Goal: Browse casually: Explore the website without a specific task or goal

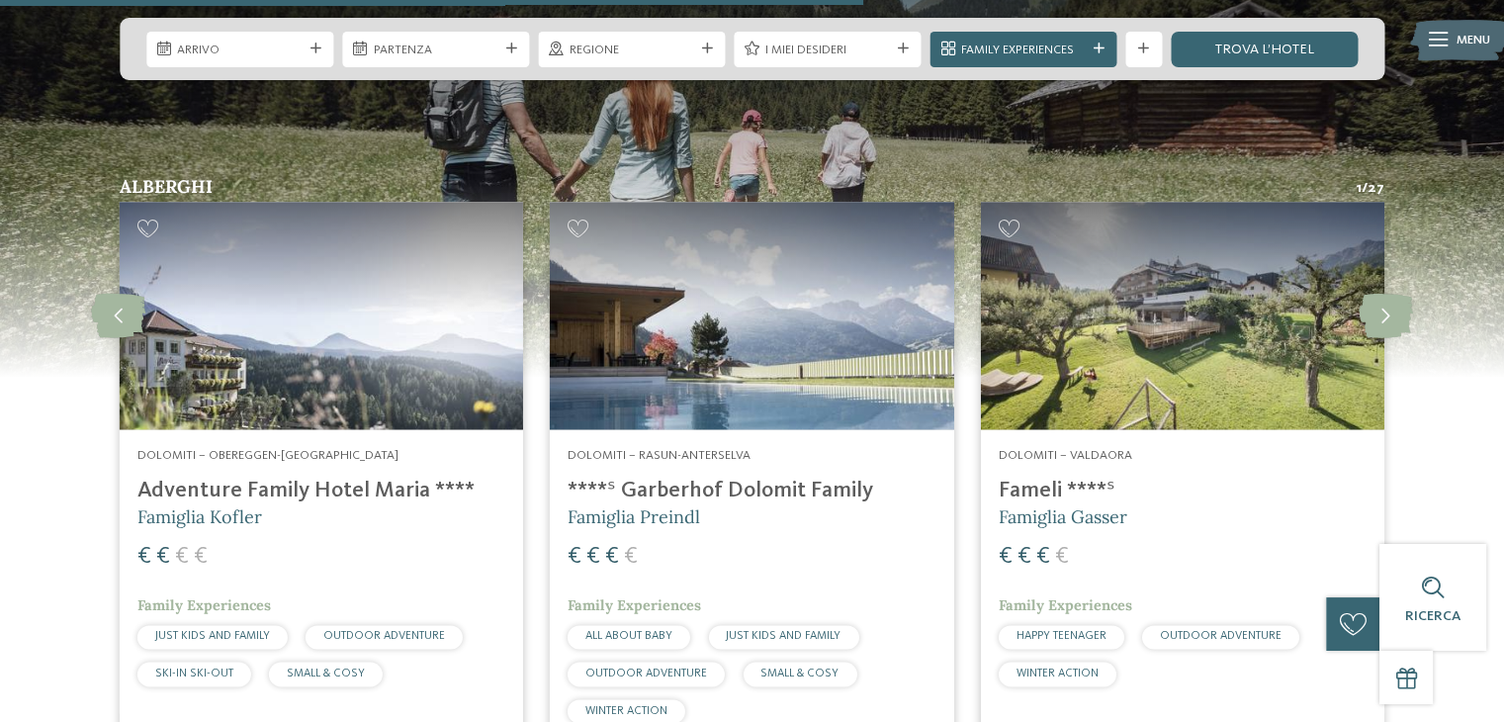
scroll to position [3066, 0]
click at [1400, 297] on icon at bounding box center [1386, 316] width 54 height 45
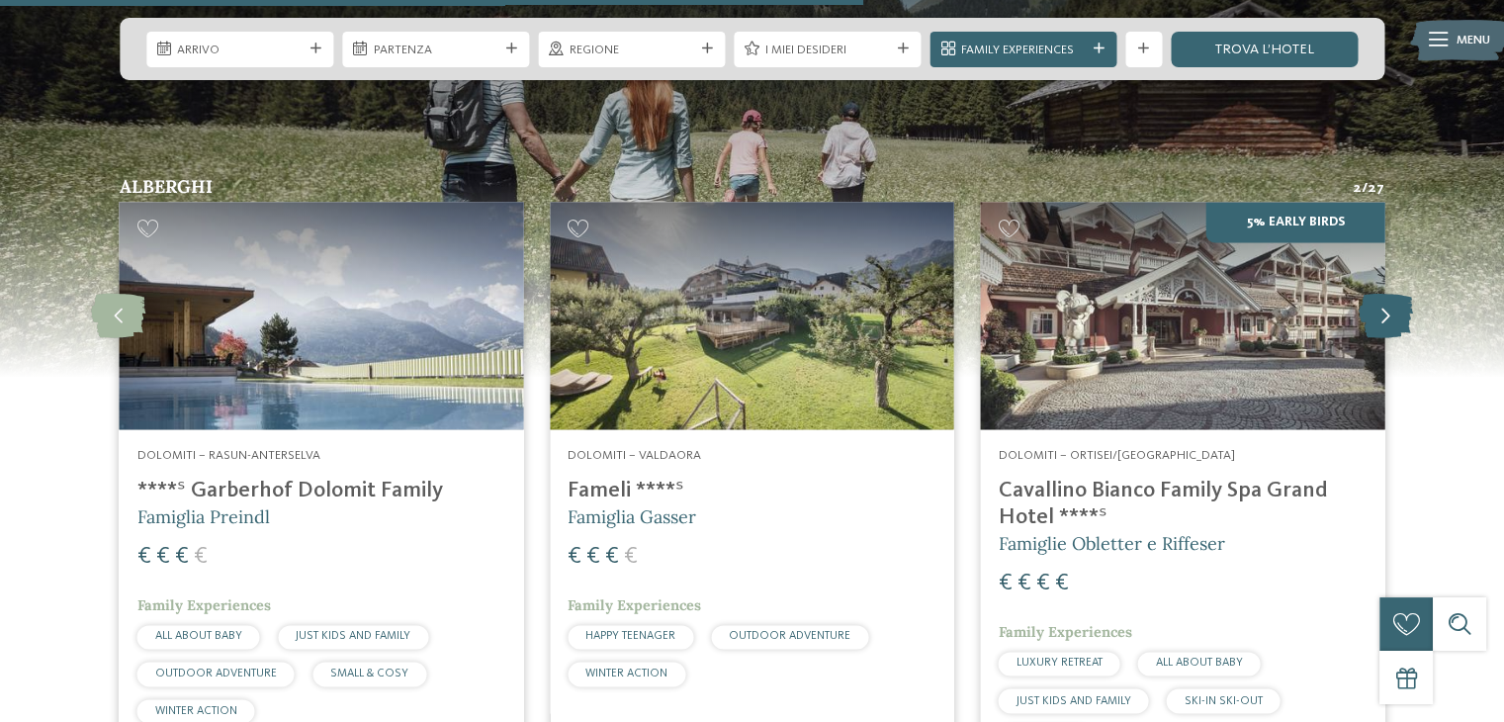
click at [1400, 297] on icon at bounding box center [1386, 316] width 54 height 45
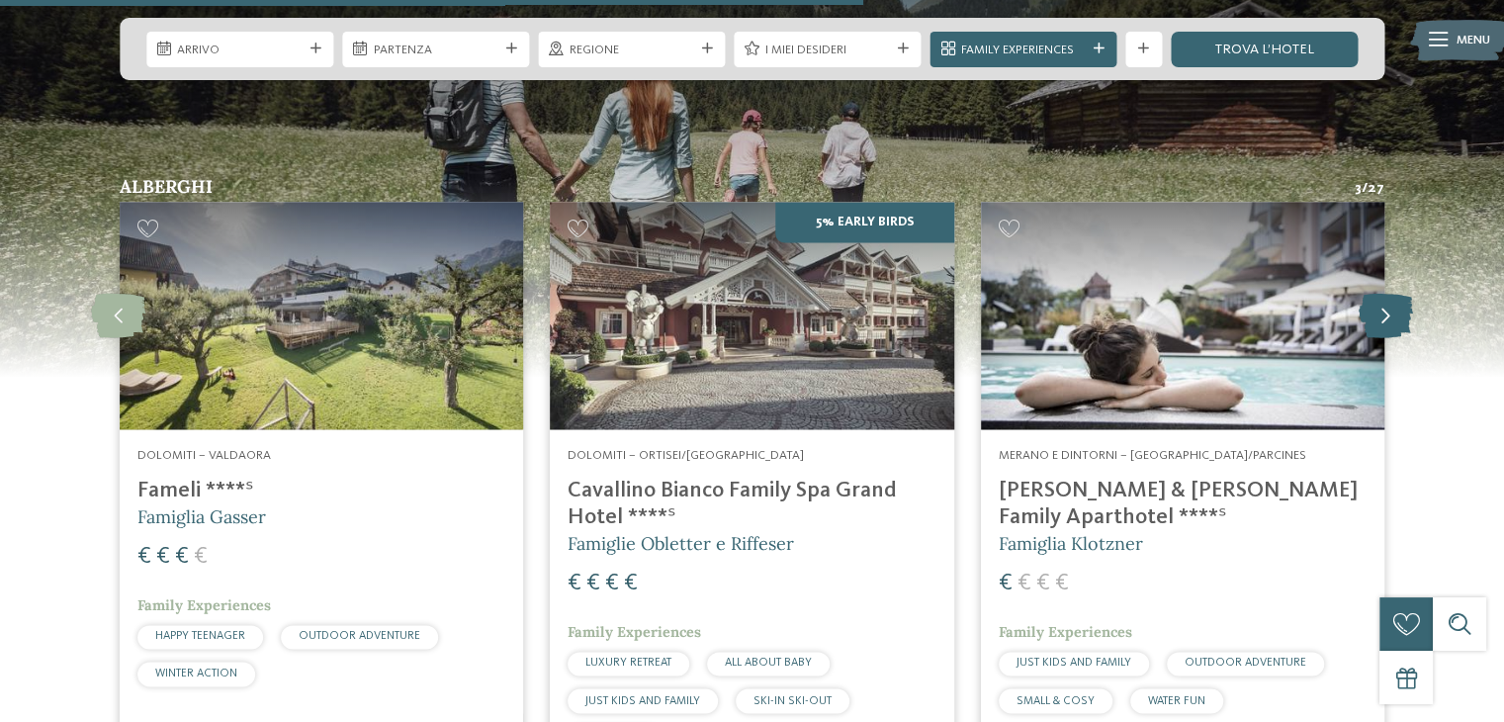
click at [1400, 297] on icon at bounding box center [1386, 316] width 54 height 45
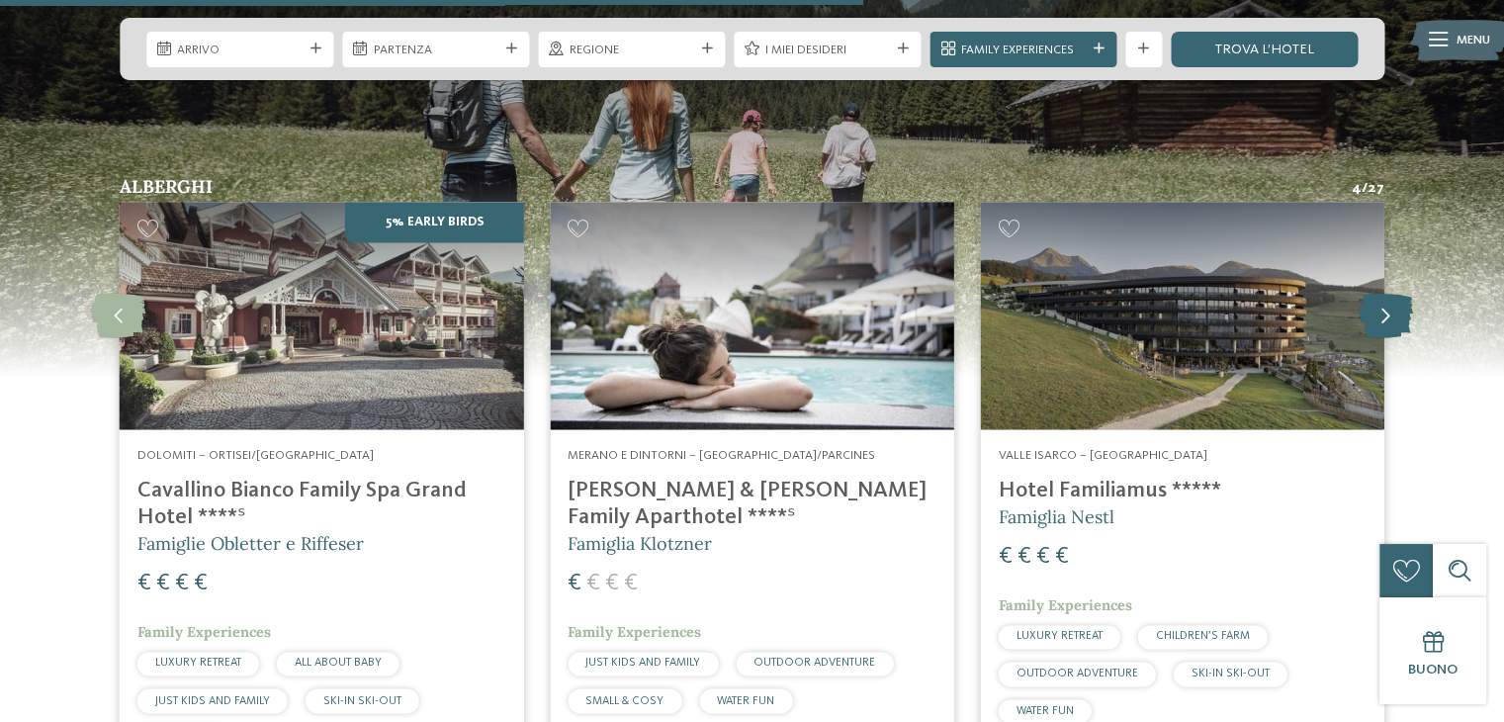
click at [1400, 297] on icon at bounding box center [1386, 316] width 54 height 45
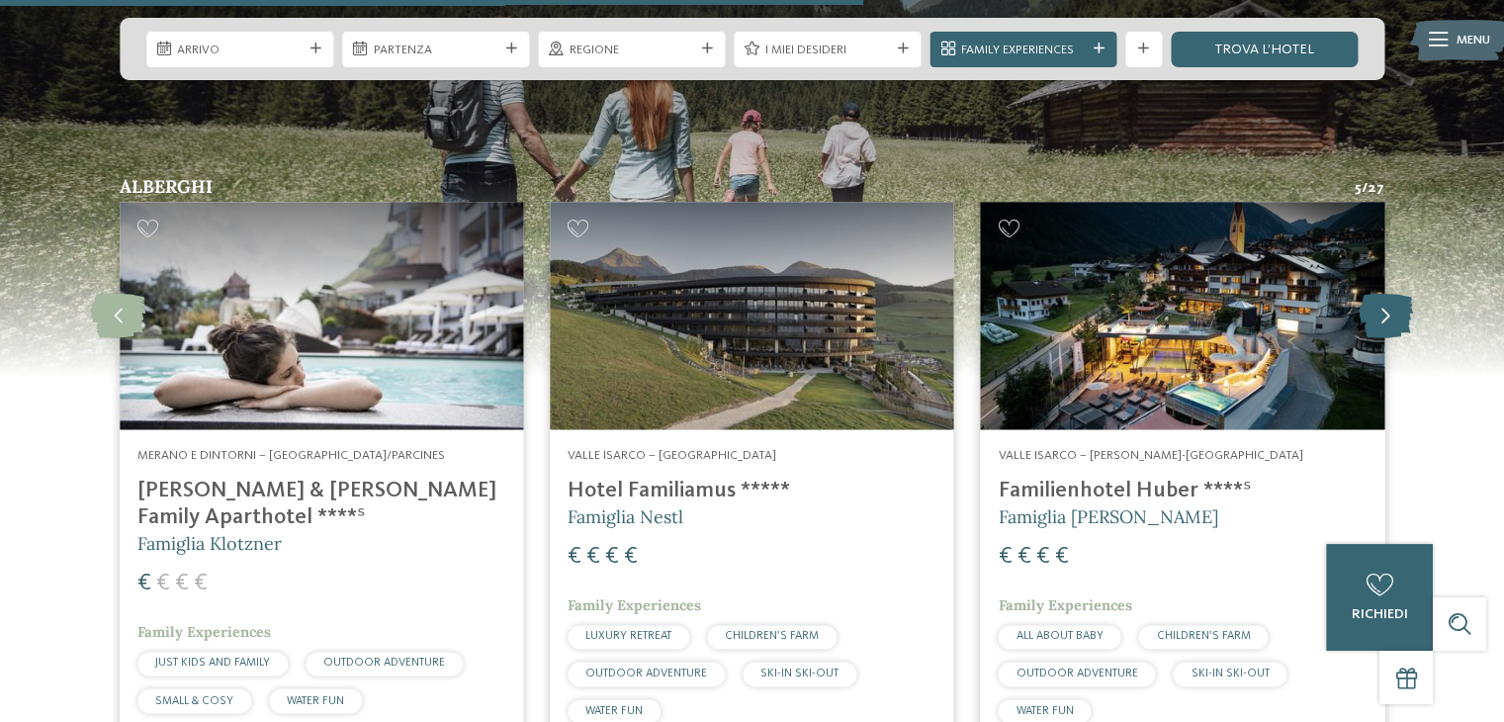
click at [1400, 297] on icon at bounding box center [1386, 316] width 54 height 45
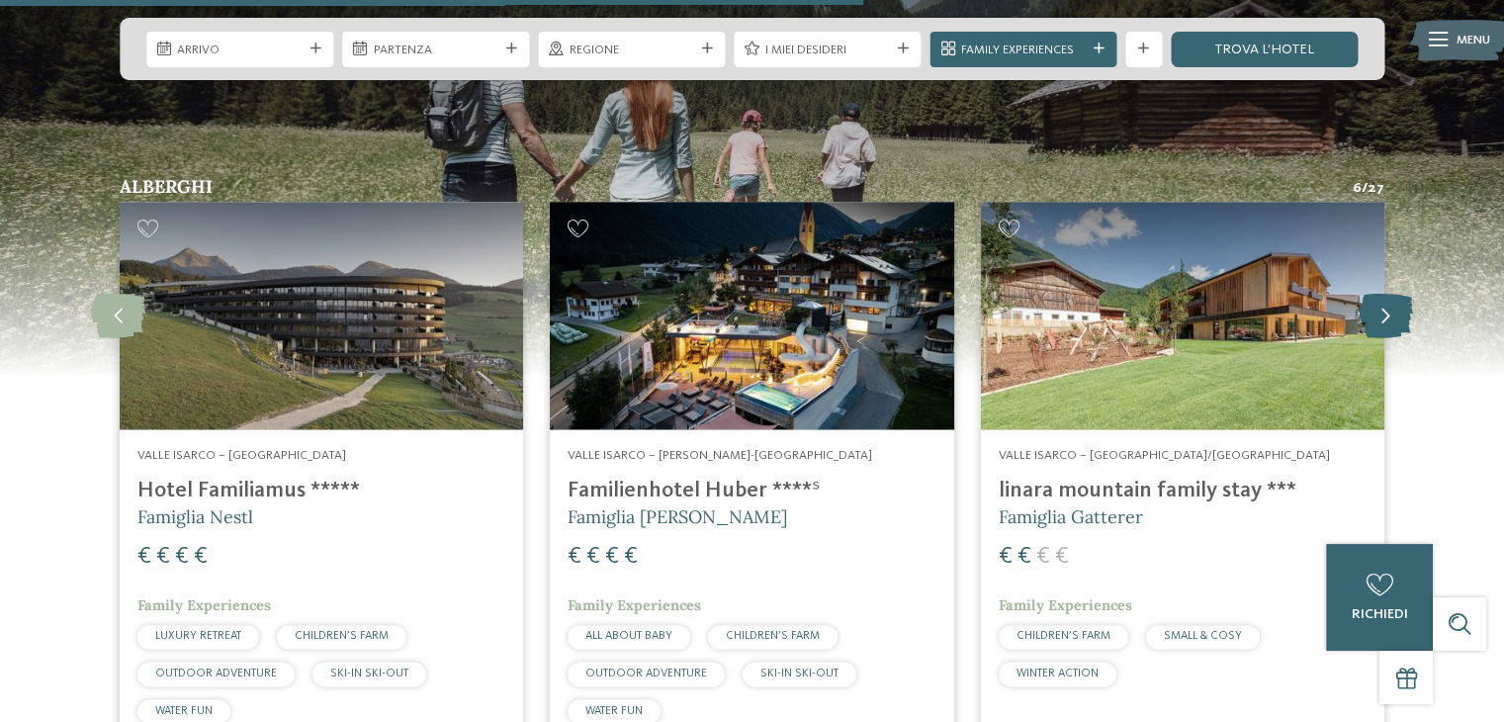
click at [1400, 297] on icon at bounding box center [1386, 316] width 54 height 45
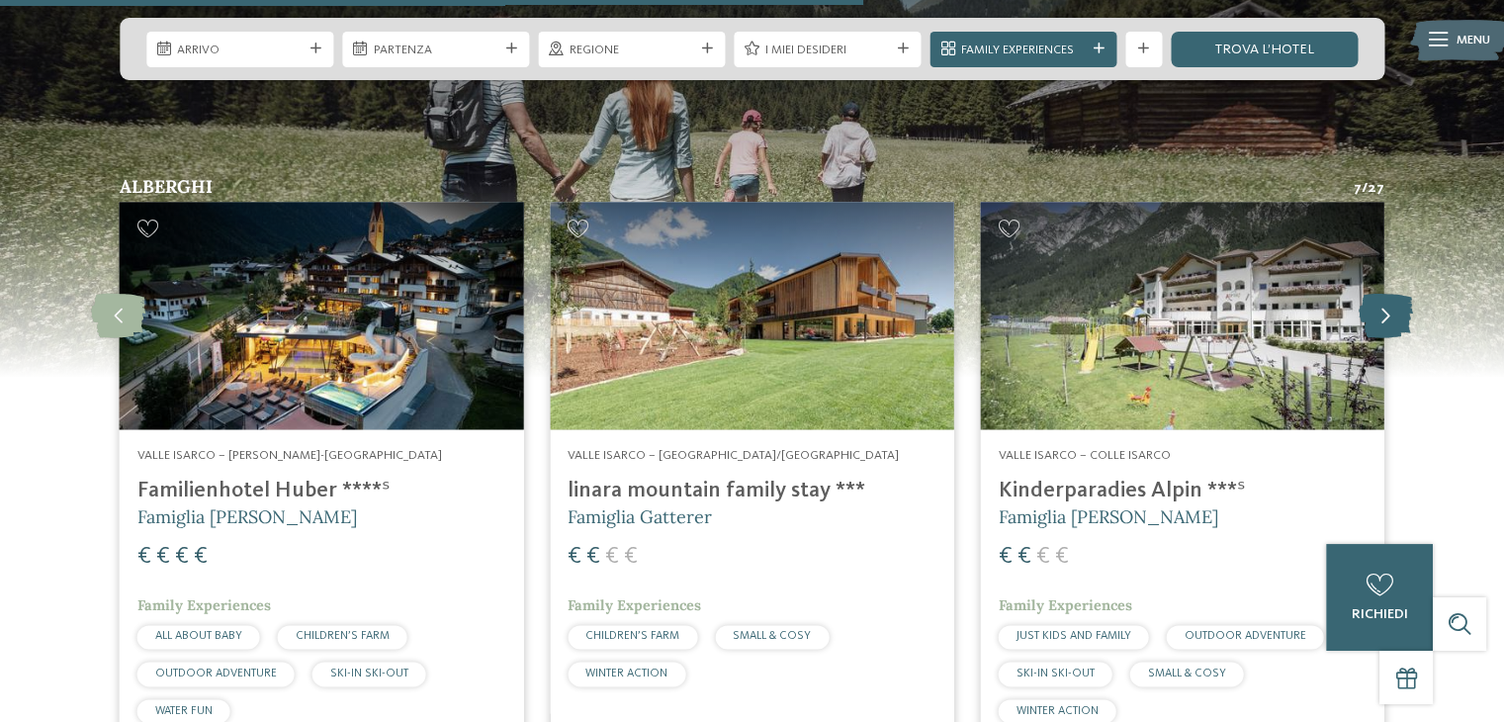
click at [1400, 297] on icon at bounding box center [1386, 316] width 54 height 45
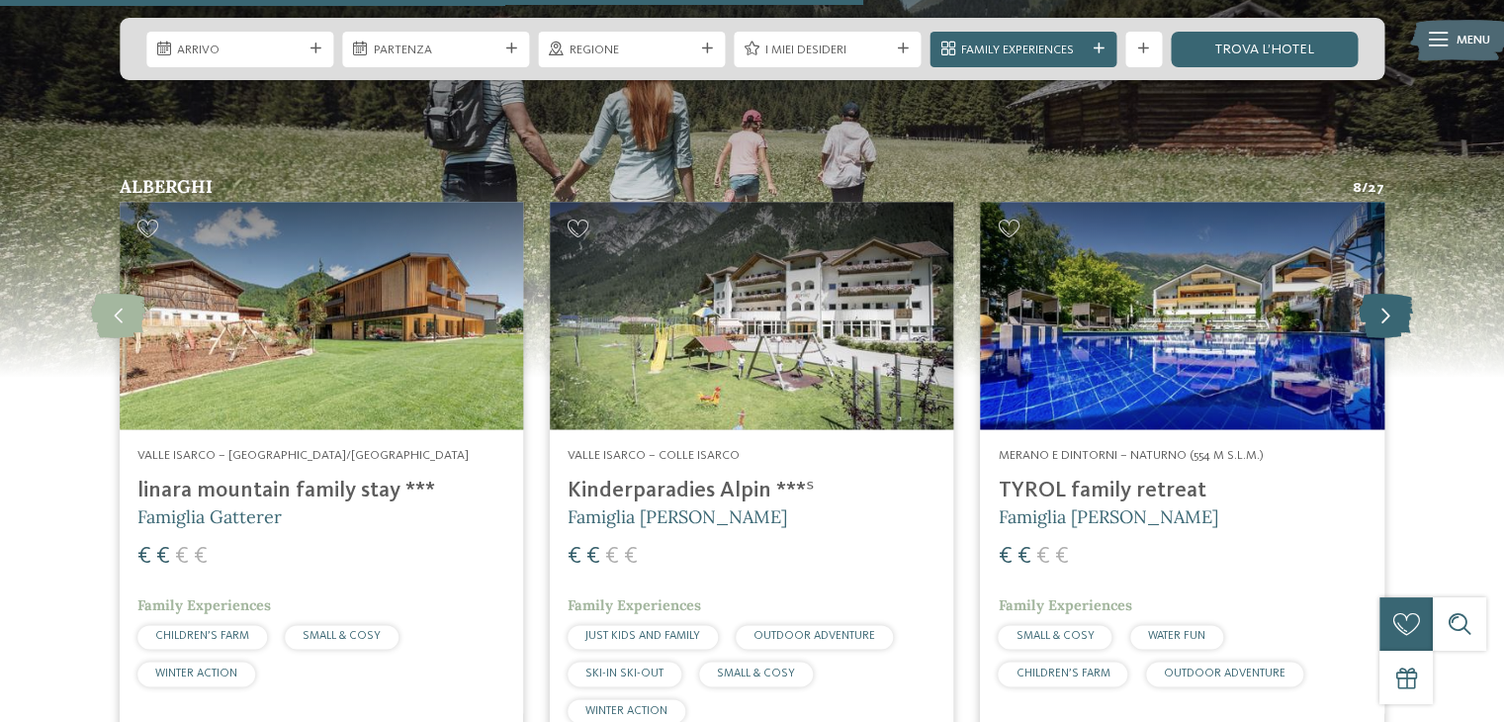
click at [1400, 297] on icon at bounding box center [1386, 316] width 54 height 45
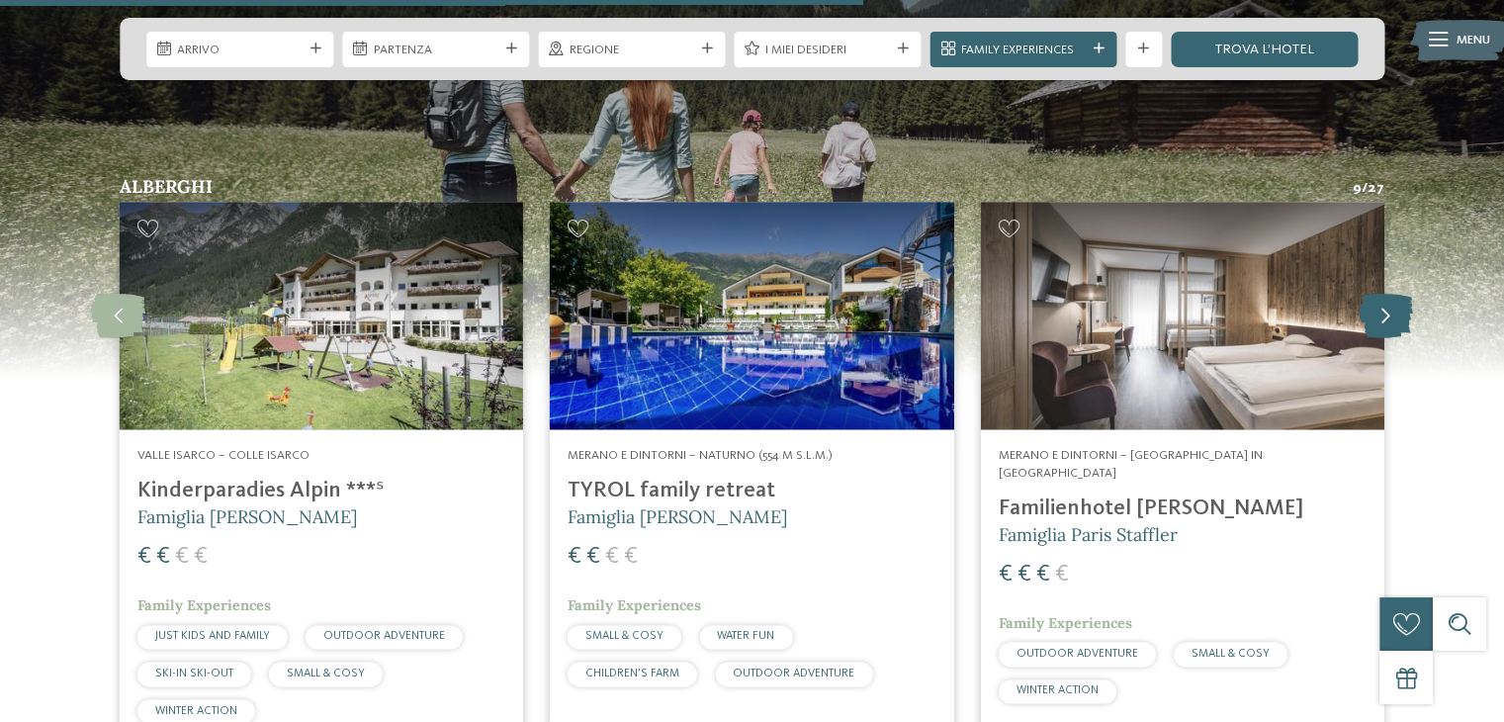
click at [1400, 297] on icon at bounding box center [1386, 316] width 54 height 45
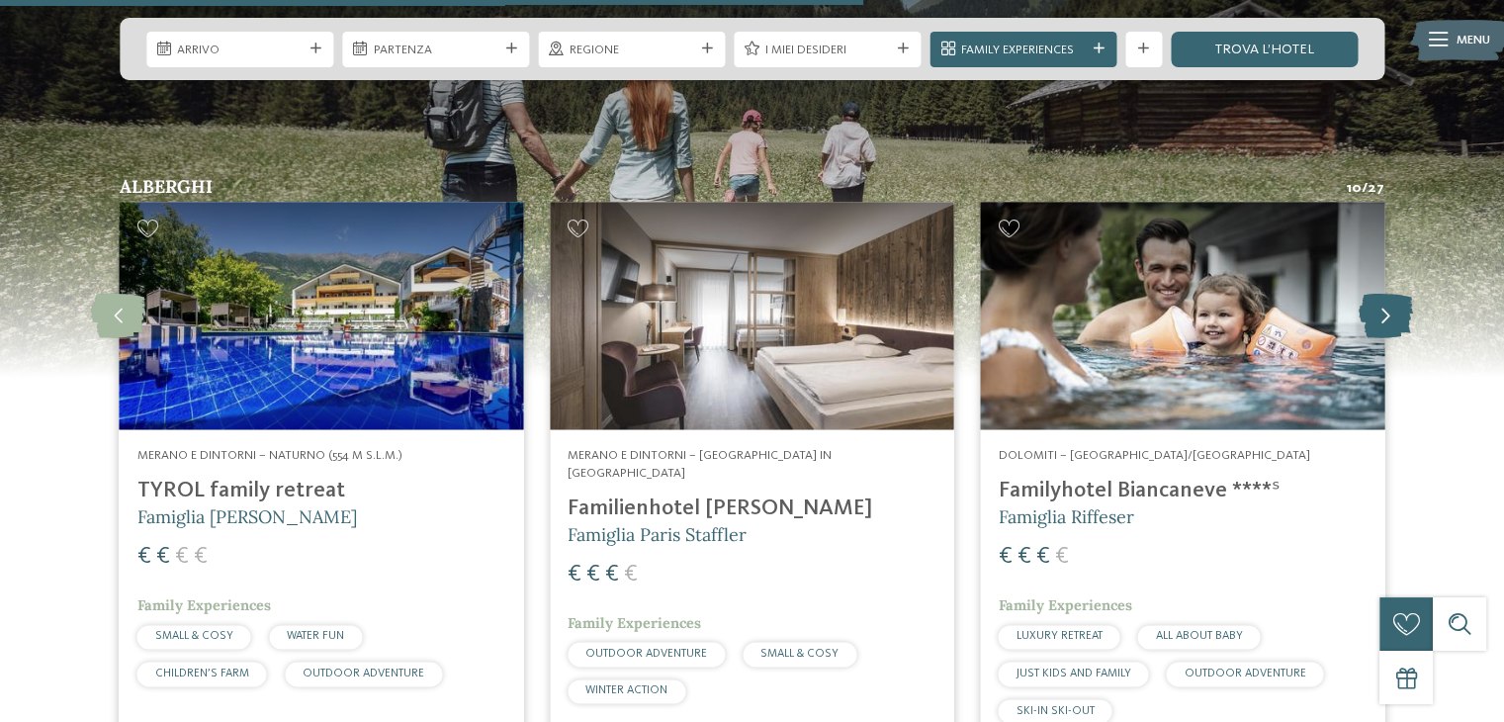
click at [1400, 297] on icon at bounding box center [1386, 316] width 54 height 45
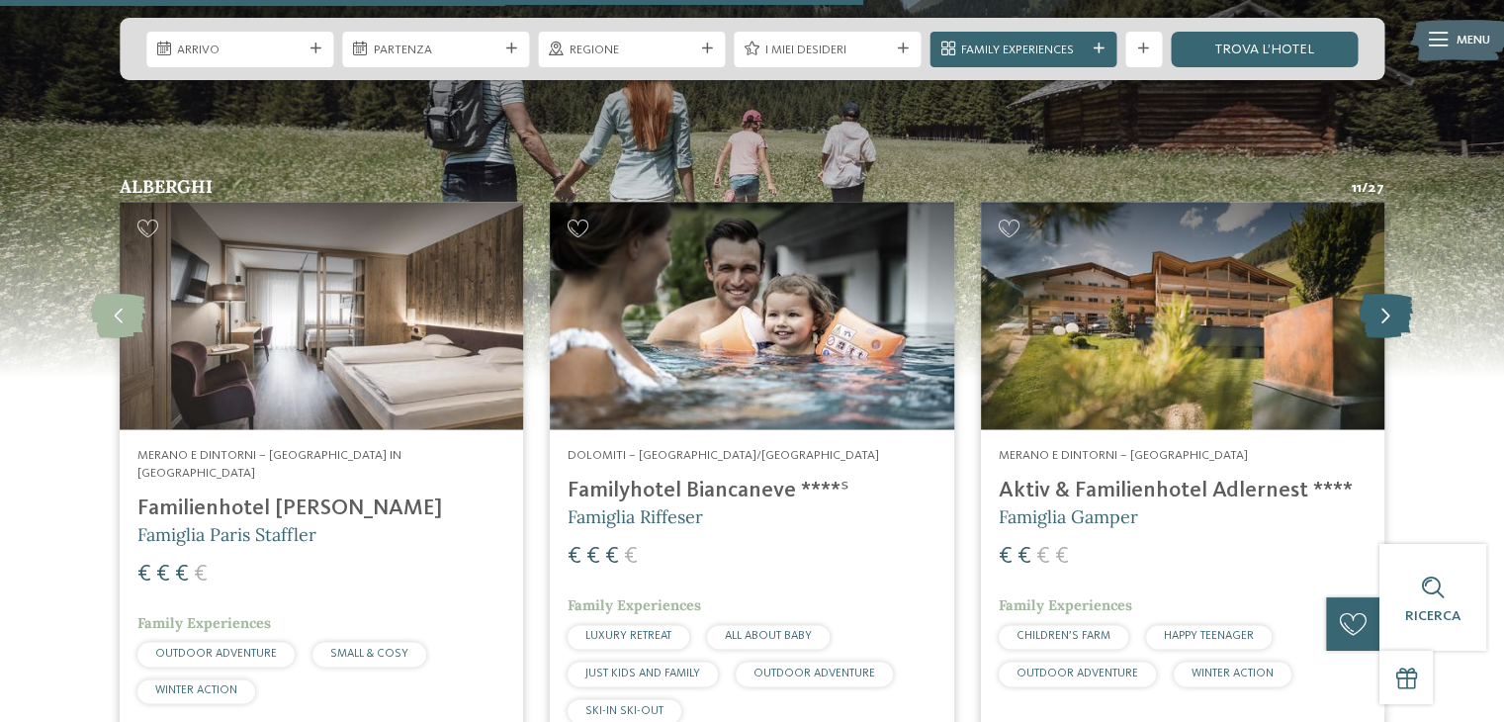
click at [1400, 297] on icon at bounding box center [1386, 316] width 54 height 45
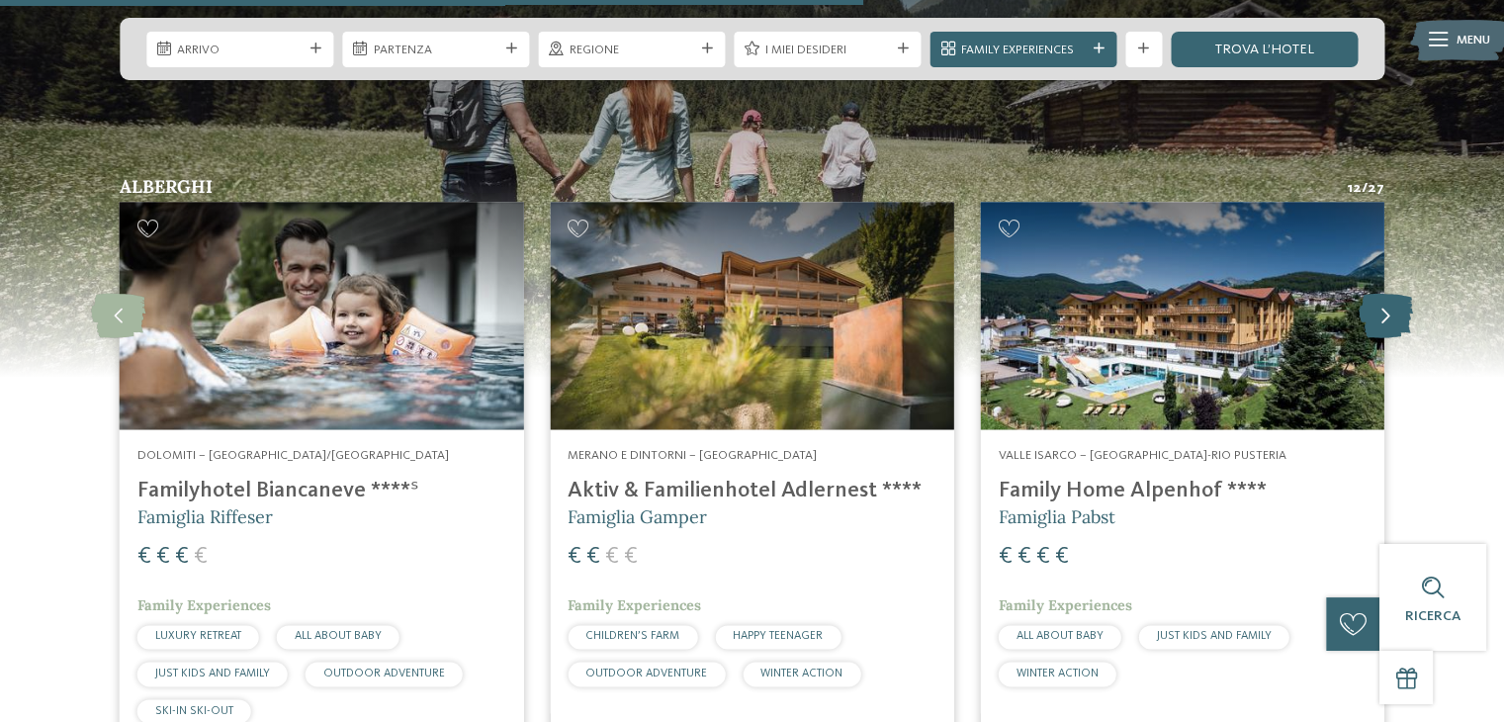
click at [1400, 297] on icon at bounding box center [1386, 316] width 54 height 45
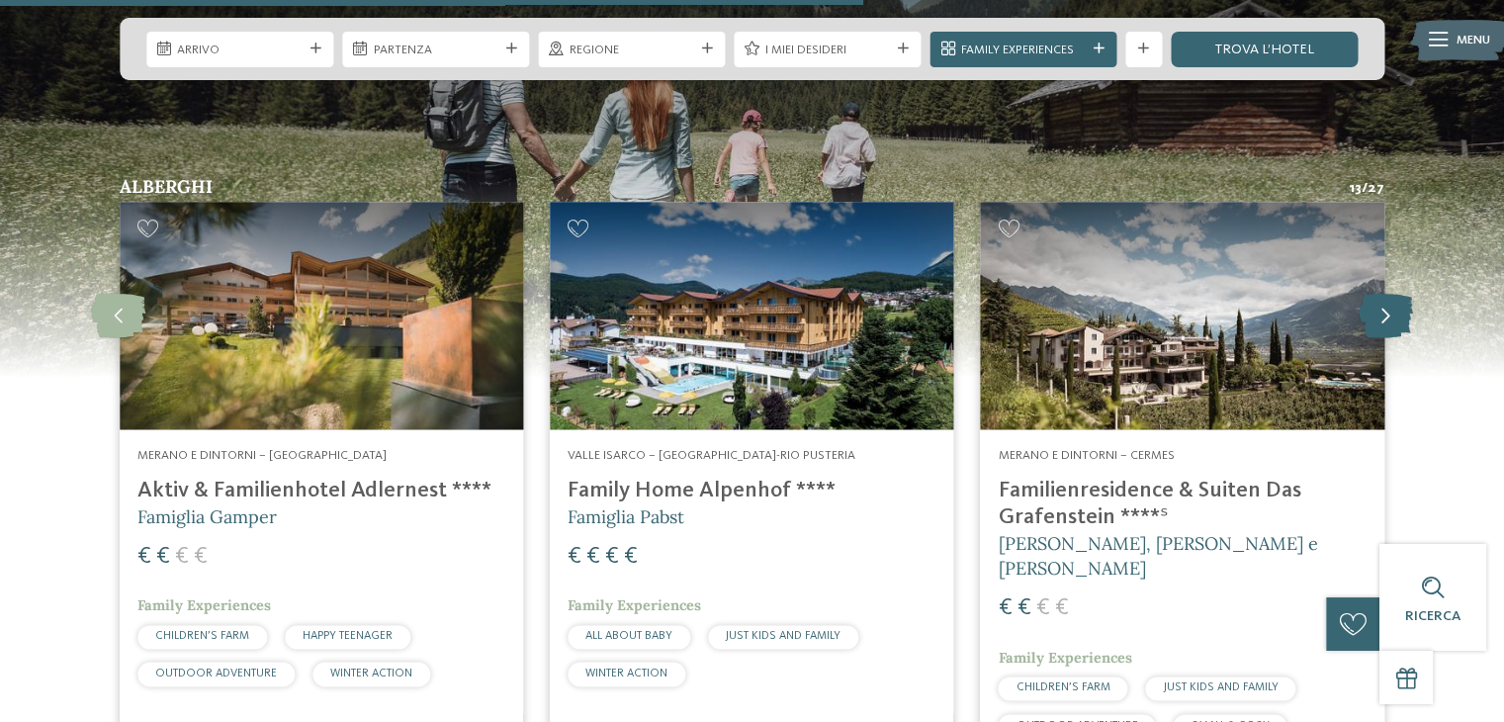
click at [1400, 297] on icon at bounding box center [1386, 316] width 54 height 45
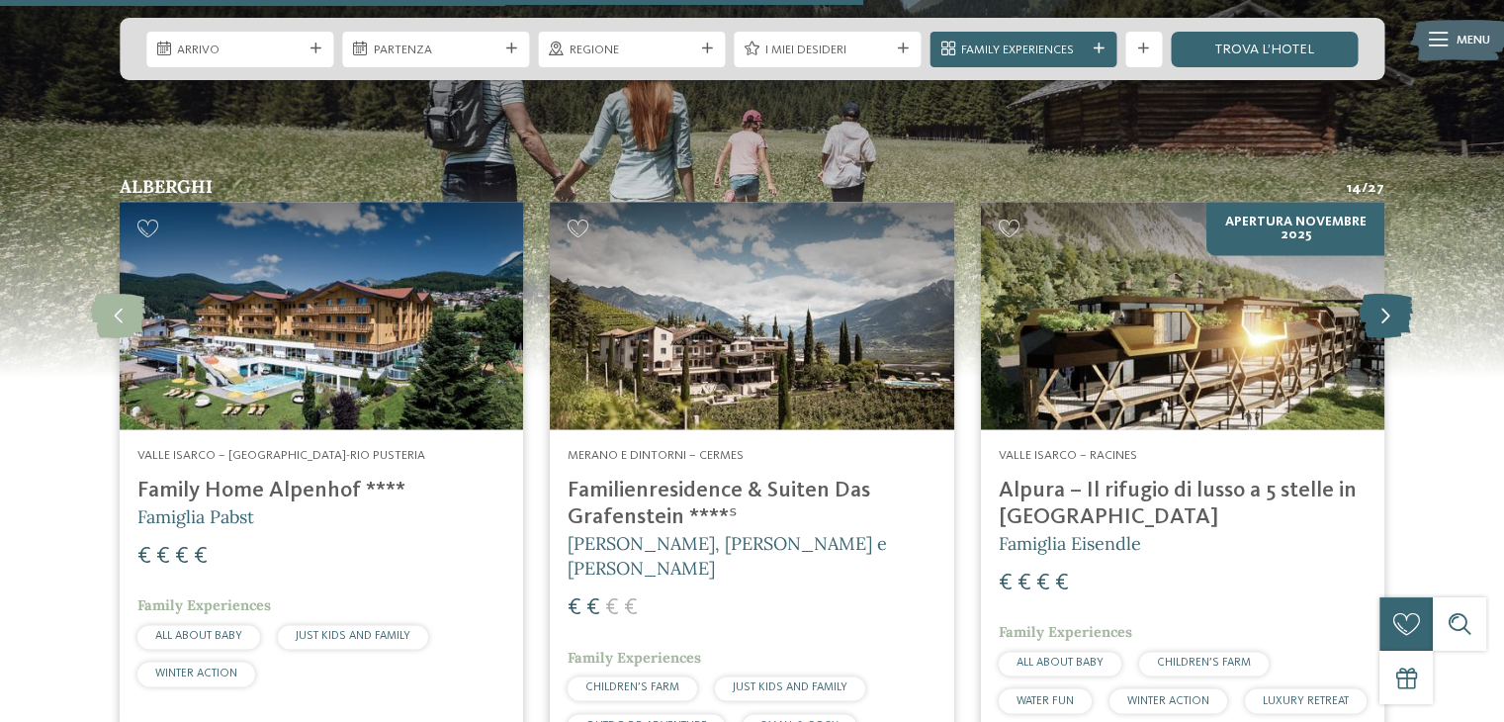
click at [1400, 297] on icon at bounding box center [1386, 316] width 54 height 45
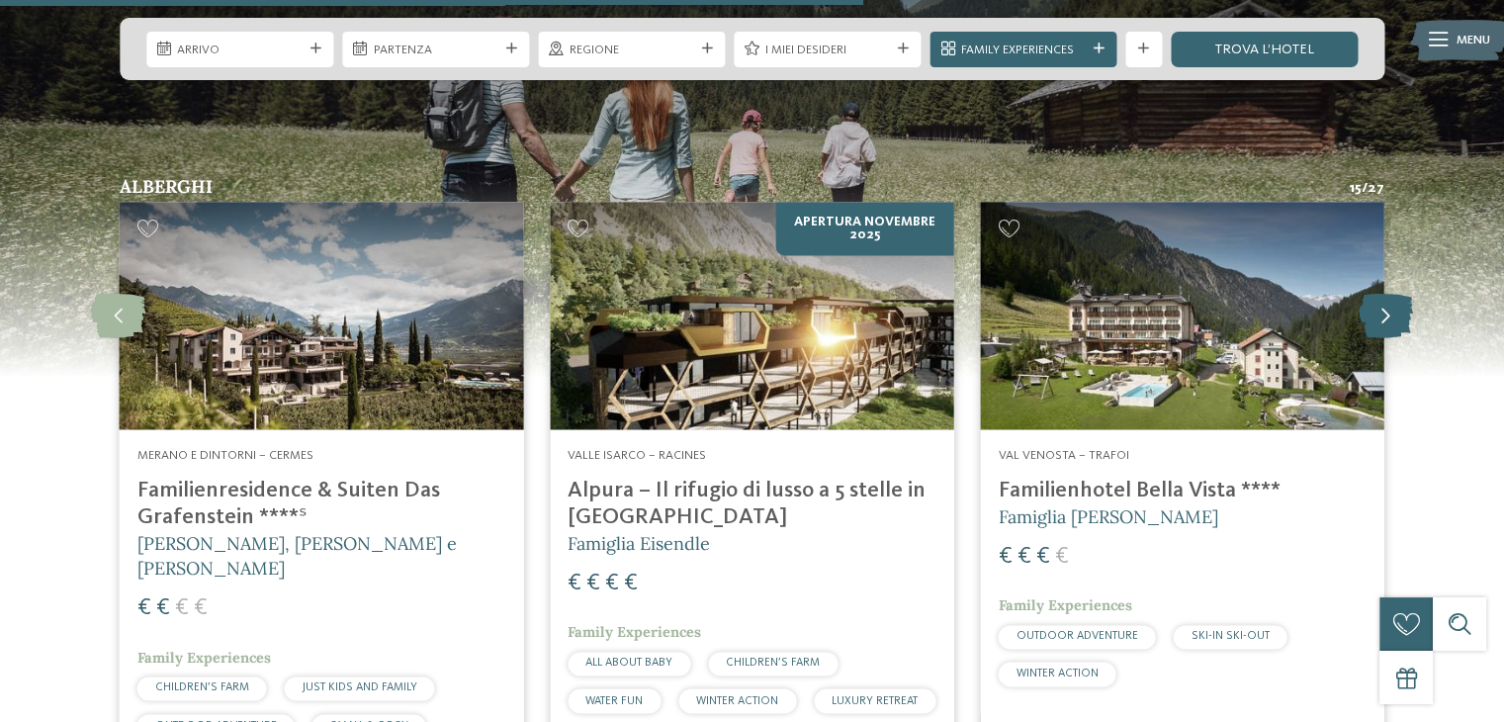
click at [1396, 298] on icon at bounding box center [1386, 316] width 54 height 45
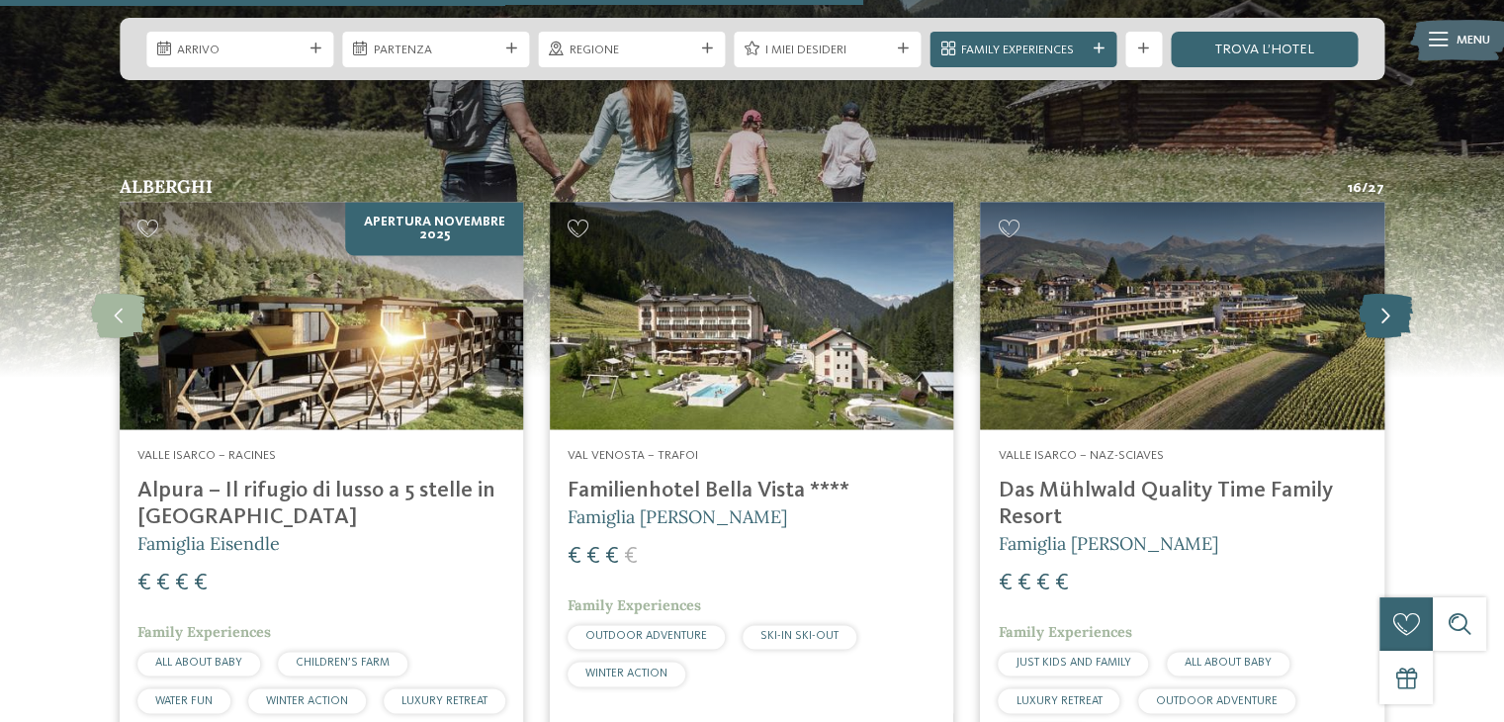
click at [1396, 298] on icon at bounding box center [1386, 316] width 54 height 45
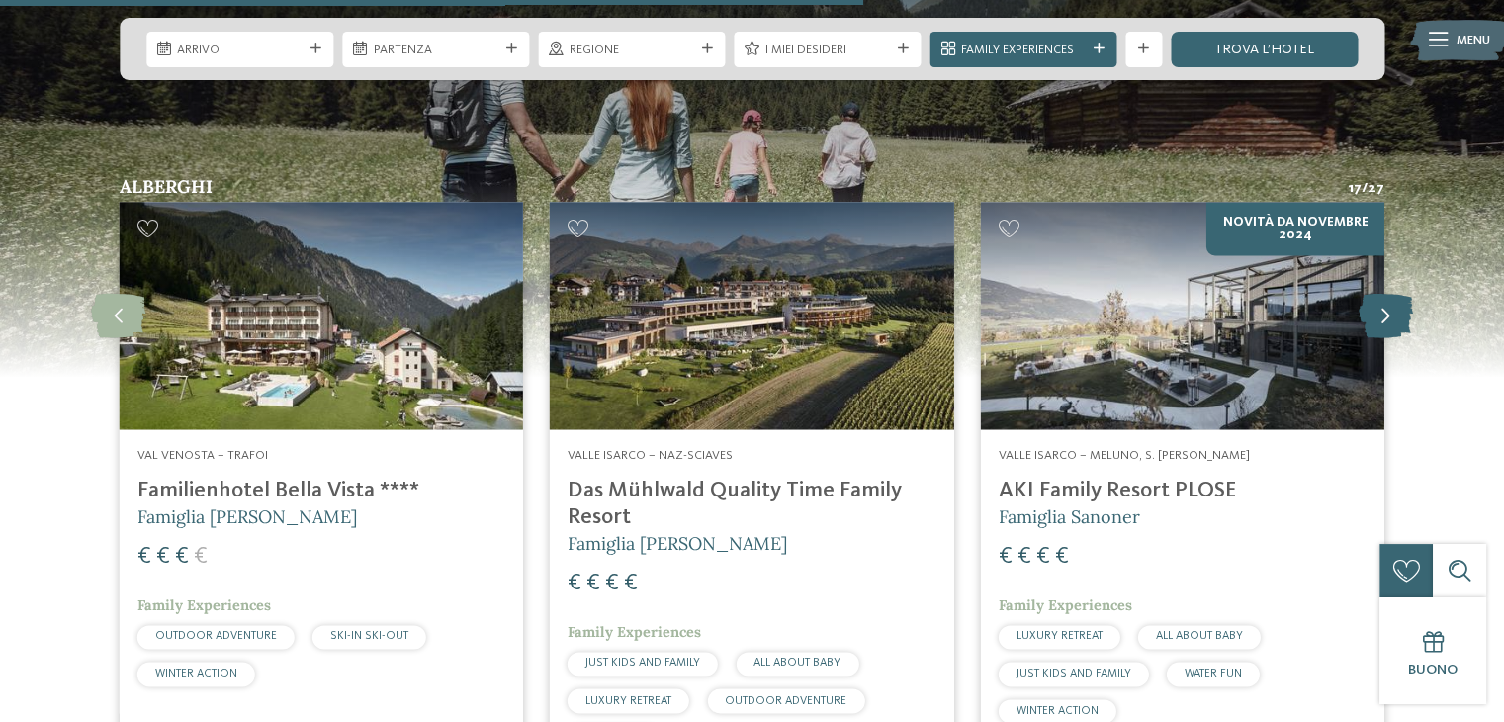
click at [1394, 298] on icon at bounding box center [1386, 316] width 54 height 45
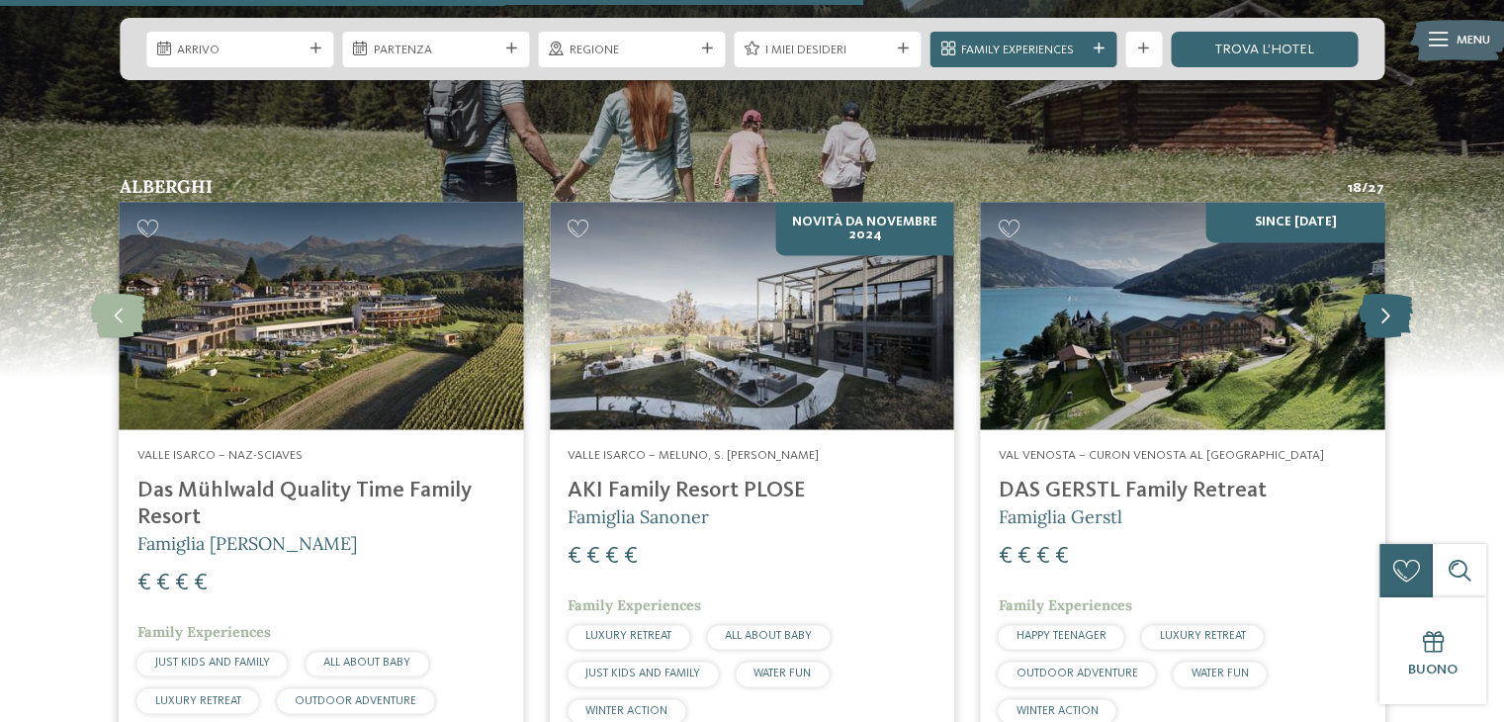
click at [1394, 298] on icon at bounding box center [1386, 316] width 54 height 45
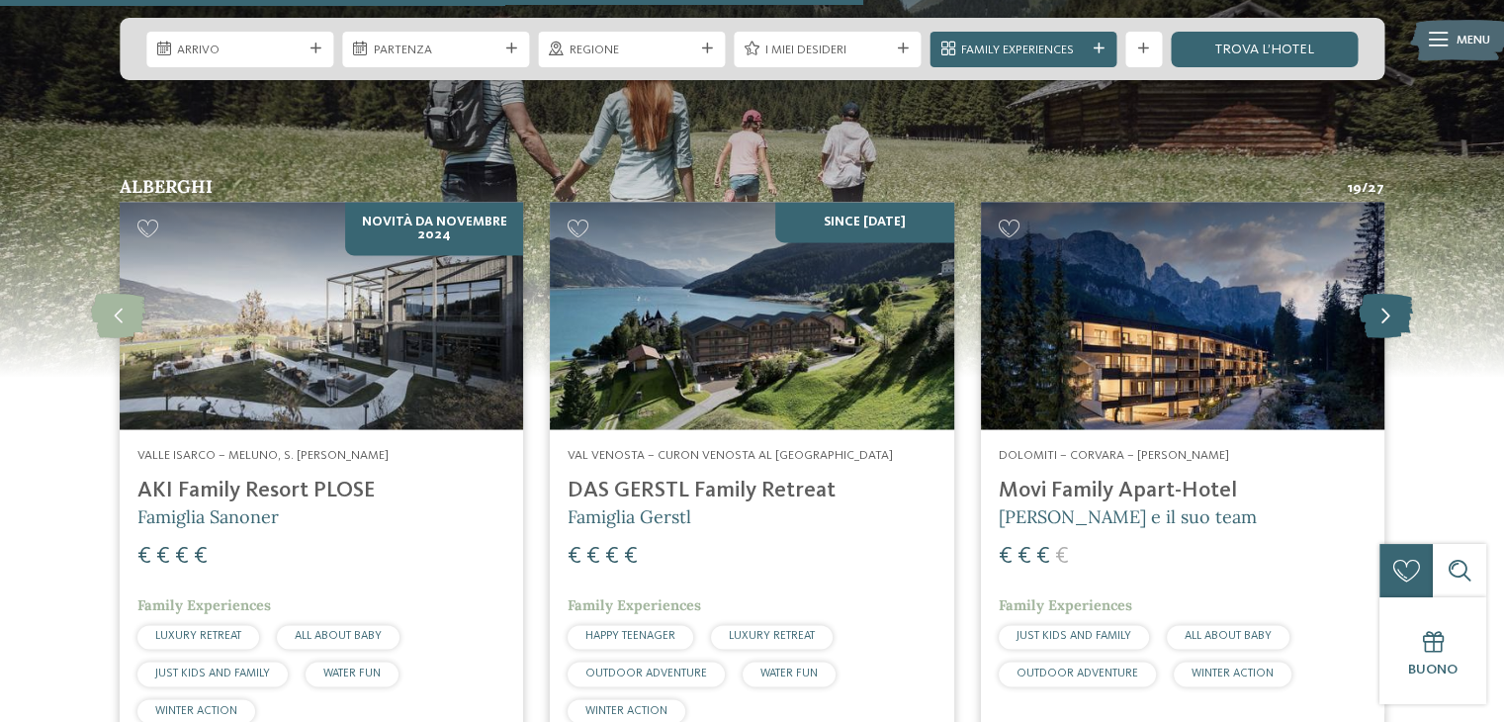
click at [1394, 298] on icon at bounding box center [1386, 316] width 54 height 45
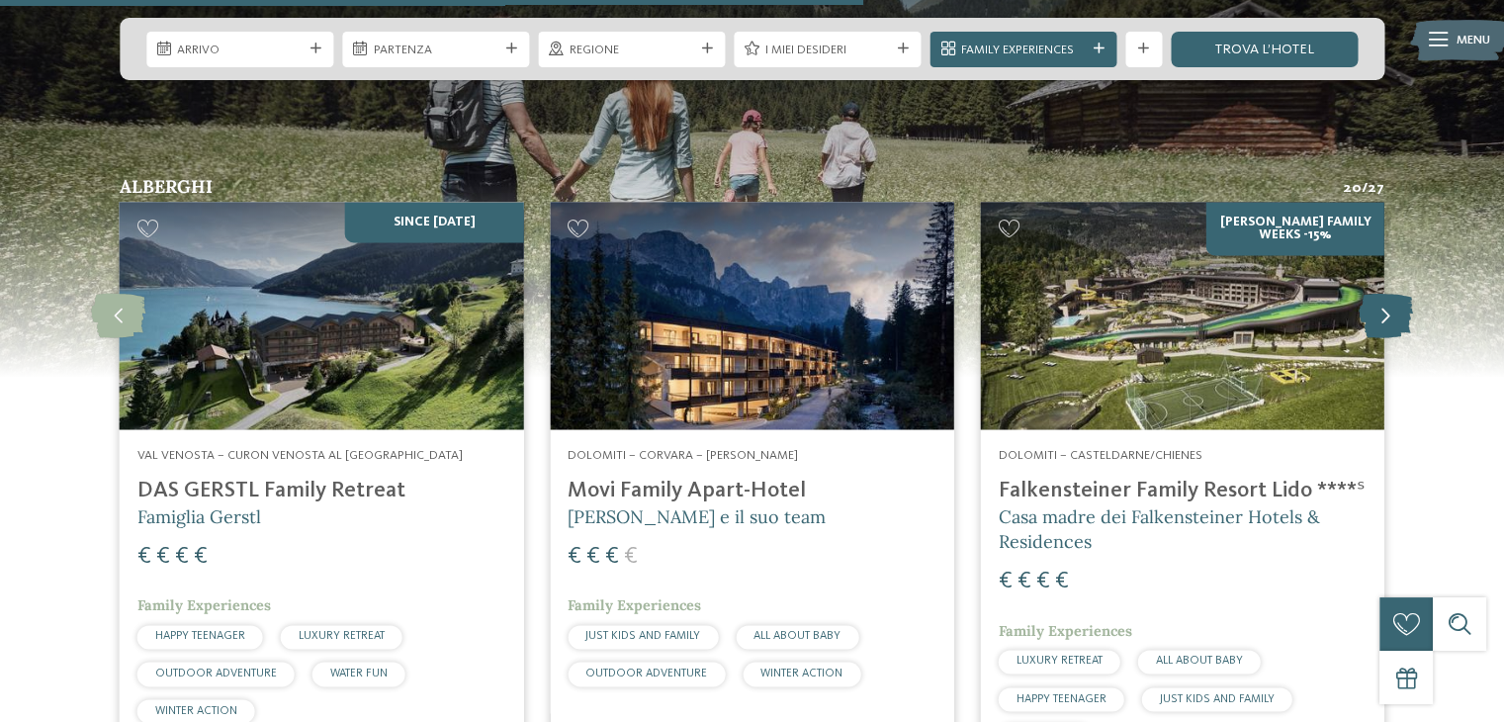
click at [1394, 298] on icon at bounding box center [1386, 316] width 54 height 45
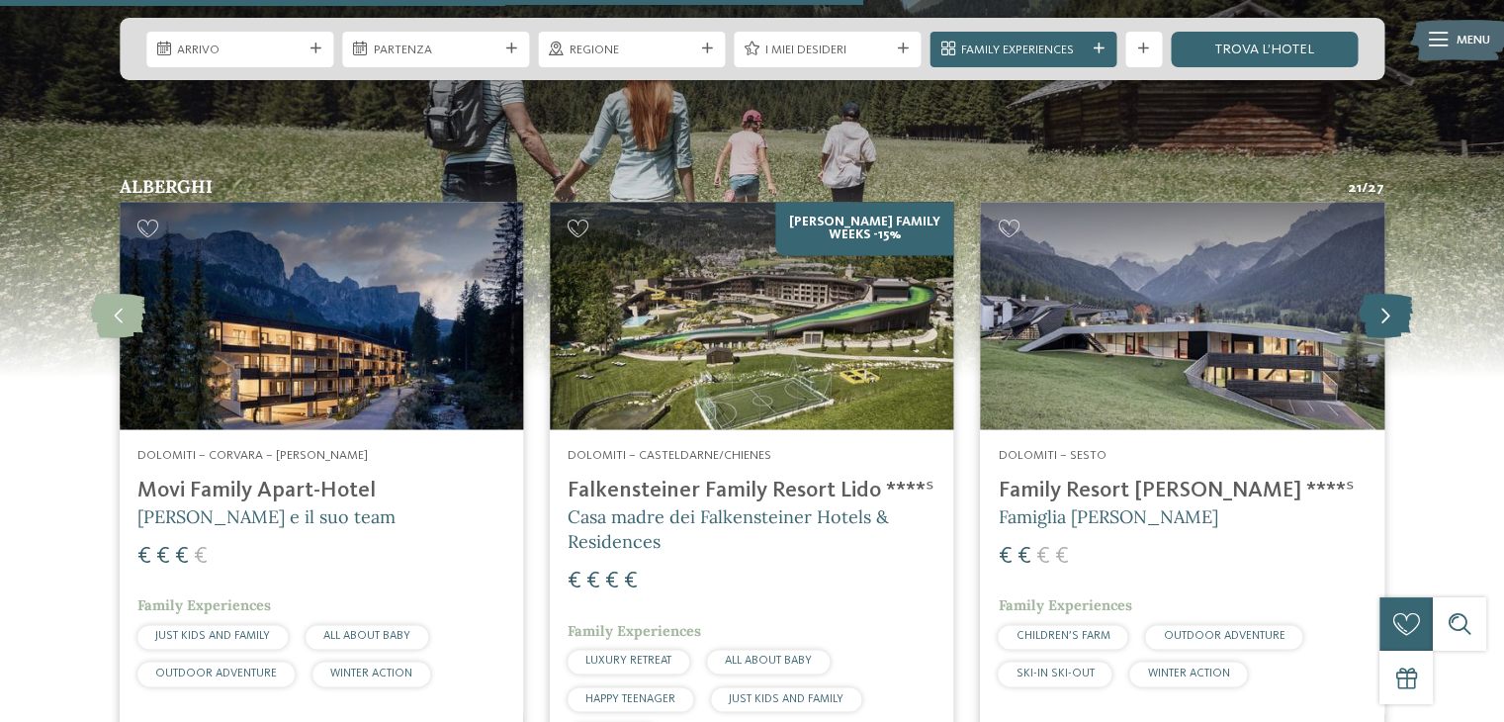
click at [1394, 298] on icon at bounding box center [1386, 316] width 54 height 45
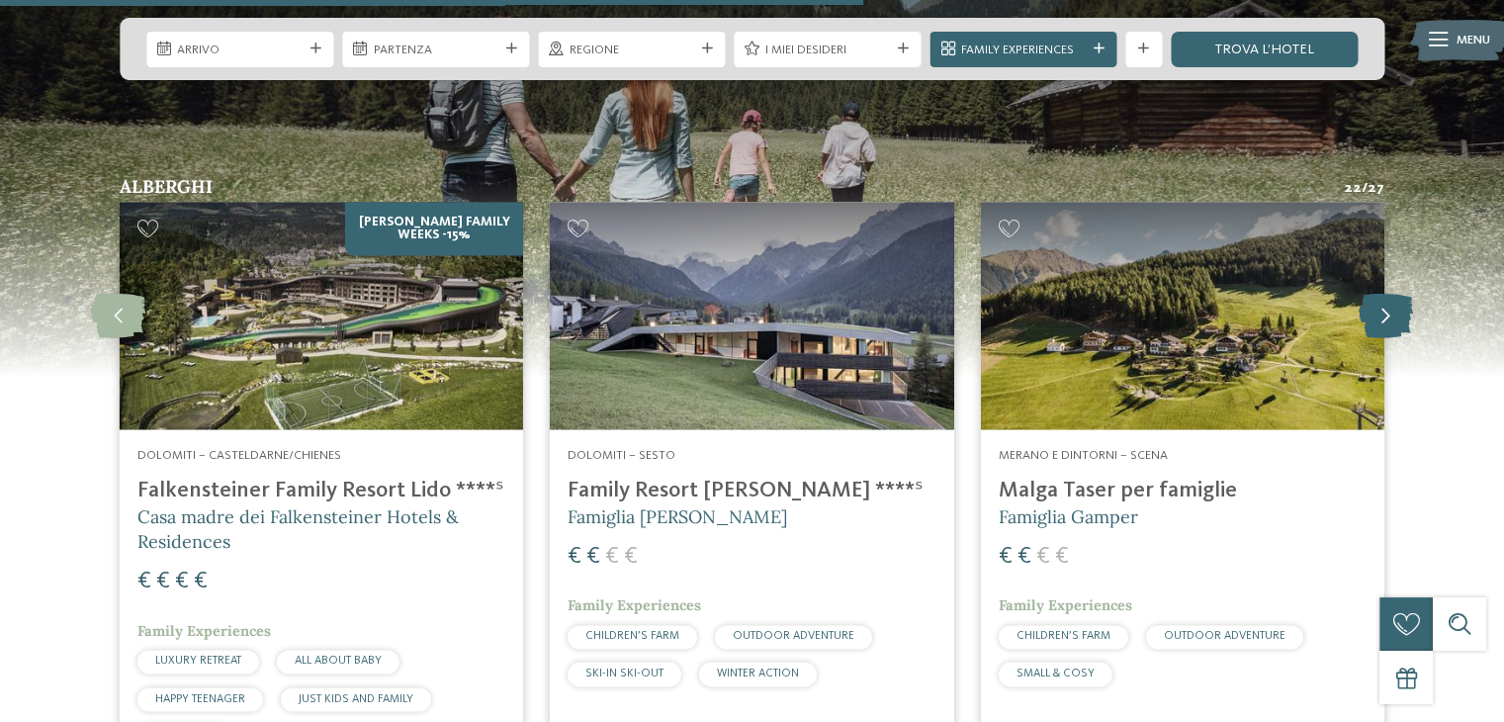
click at [1394, 298] on icon at bounding box center [1386, 316] width 54 height 45
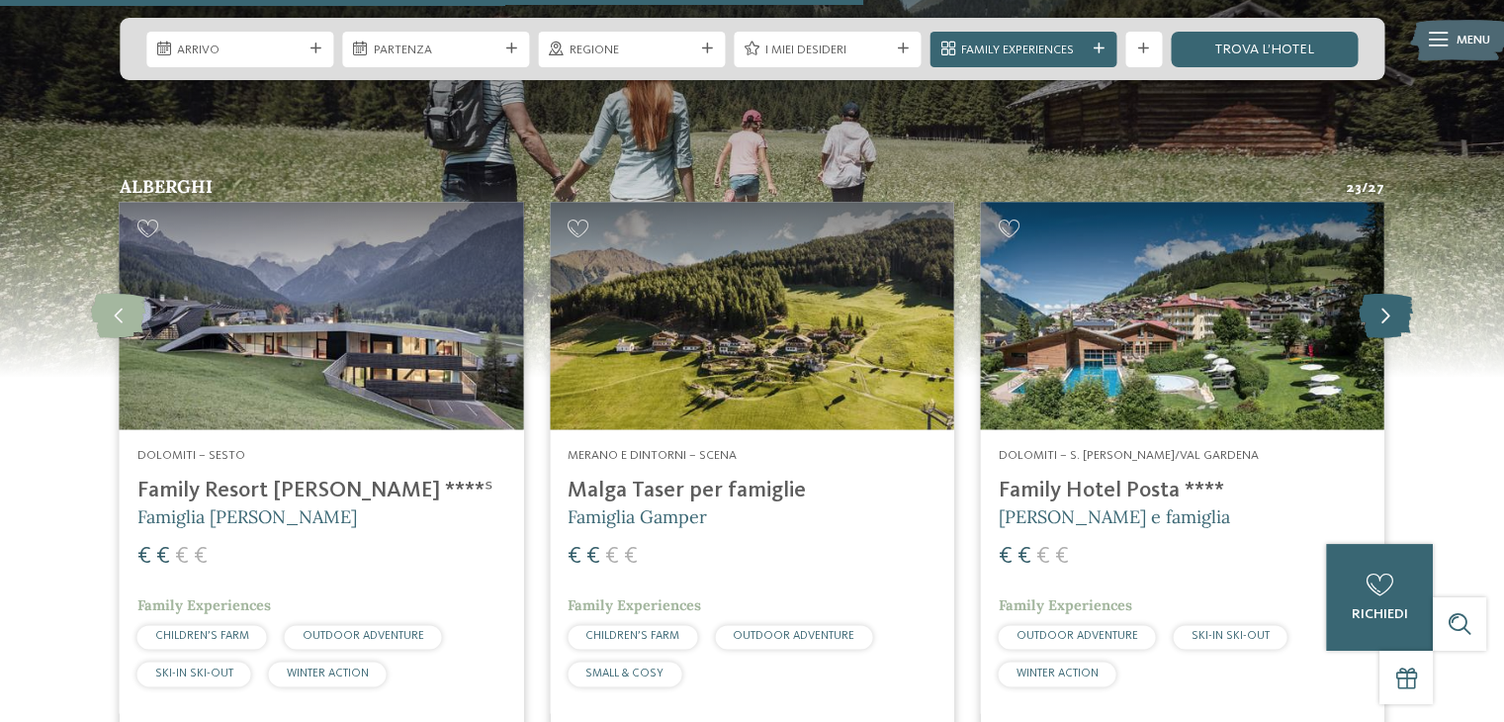
click at [1394, 298] on icon at bounding box center [1386, 316] width 54 height 45
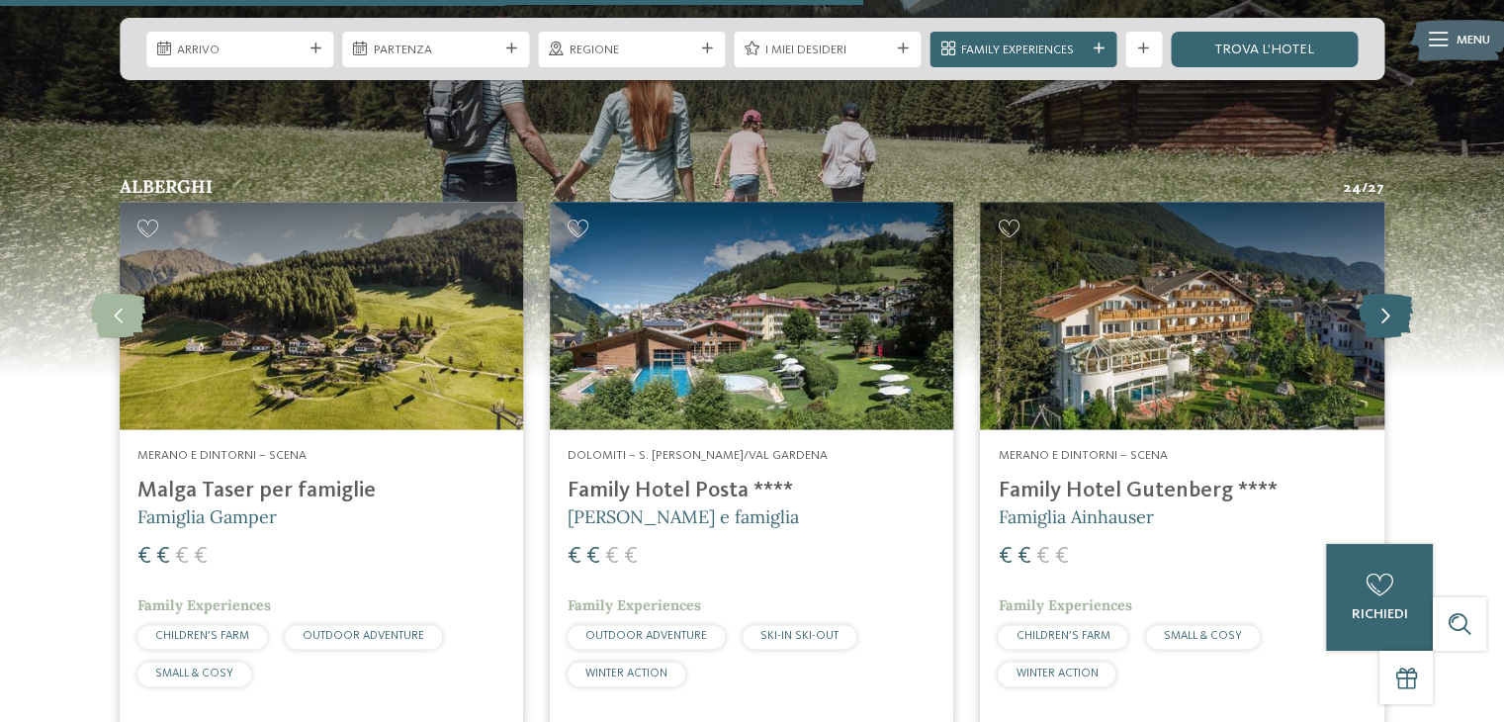
click at [1394, 298] on icon at bounding box center [1386, 316] width 54 height 45
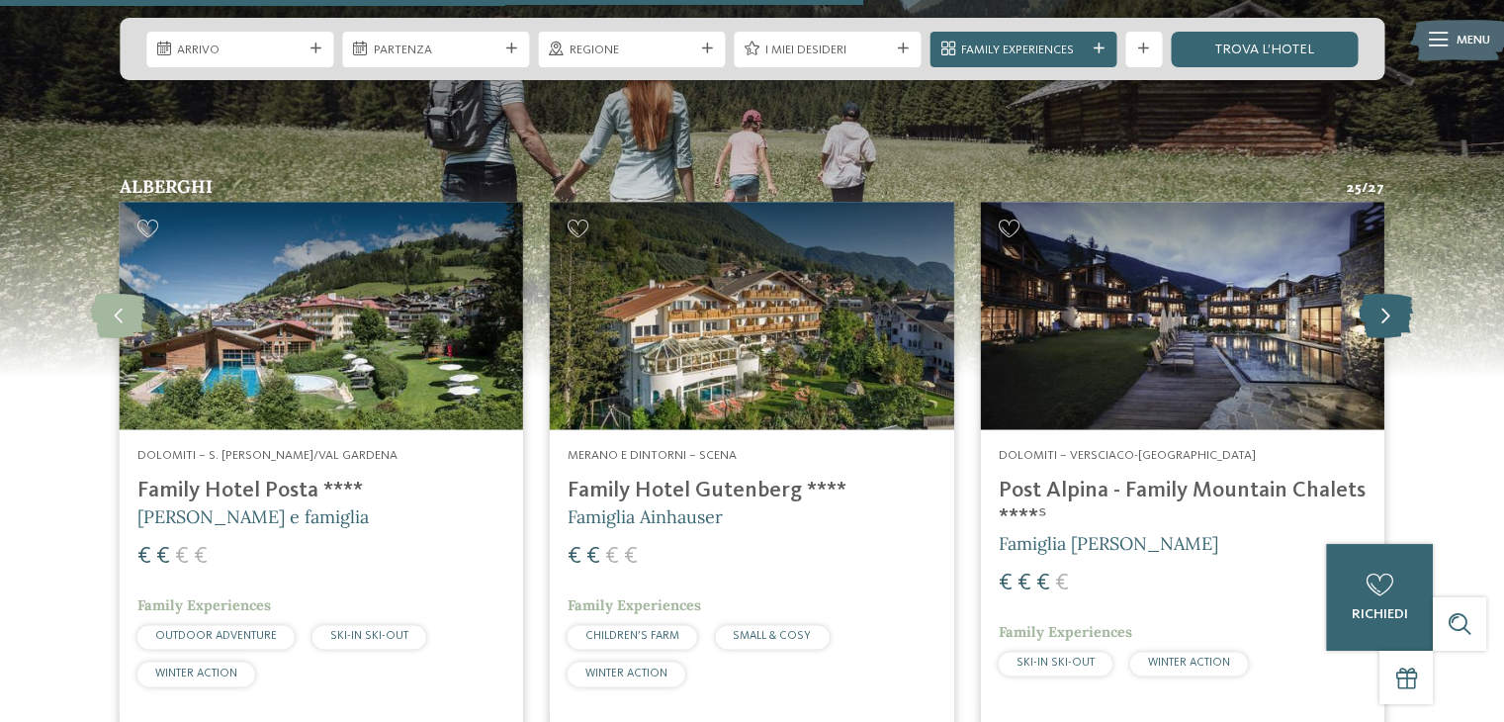
click at [1394, 298] on icon at bounding box center [1386, 316] width 54 height 45
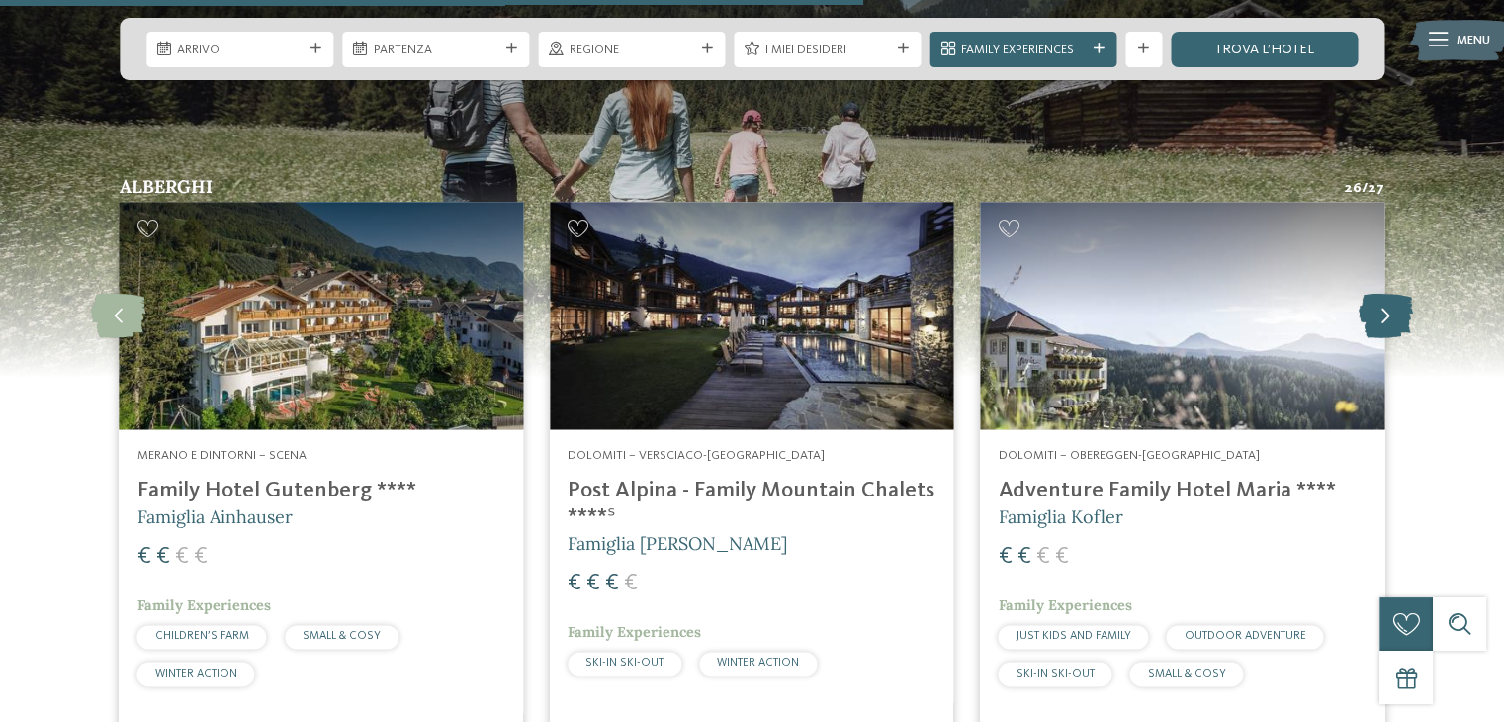
click at [1394, 298] on icon at bounding box center [1386, 316] width 54 height 45
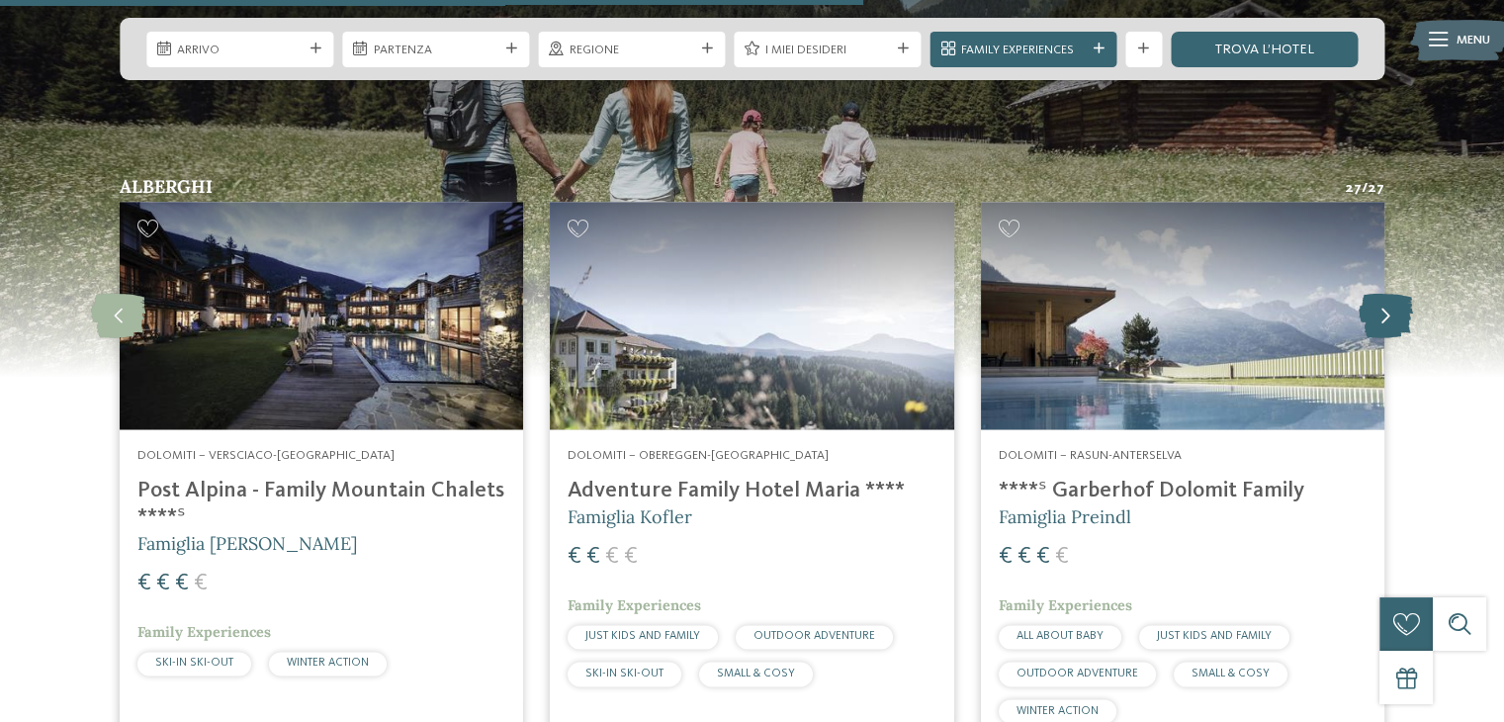
click at [1394, 298] on icon at bounding box center [1386, 316] width 54 height 45
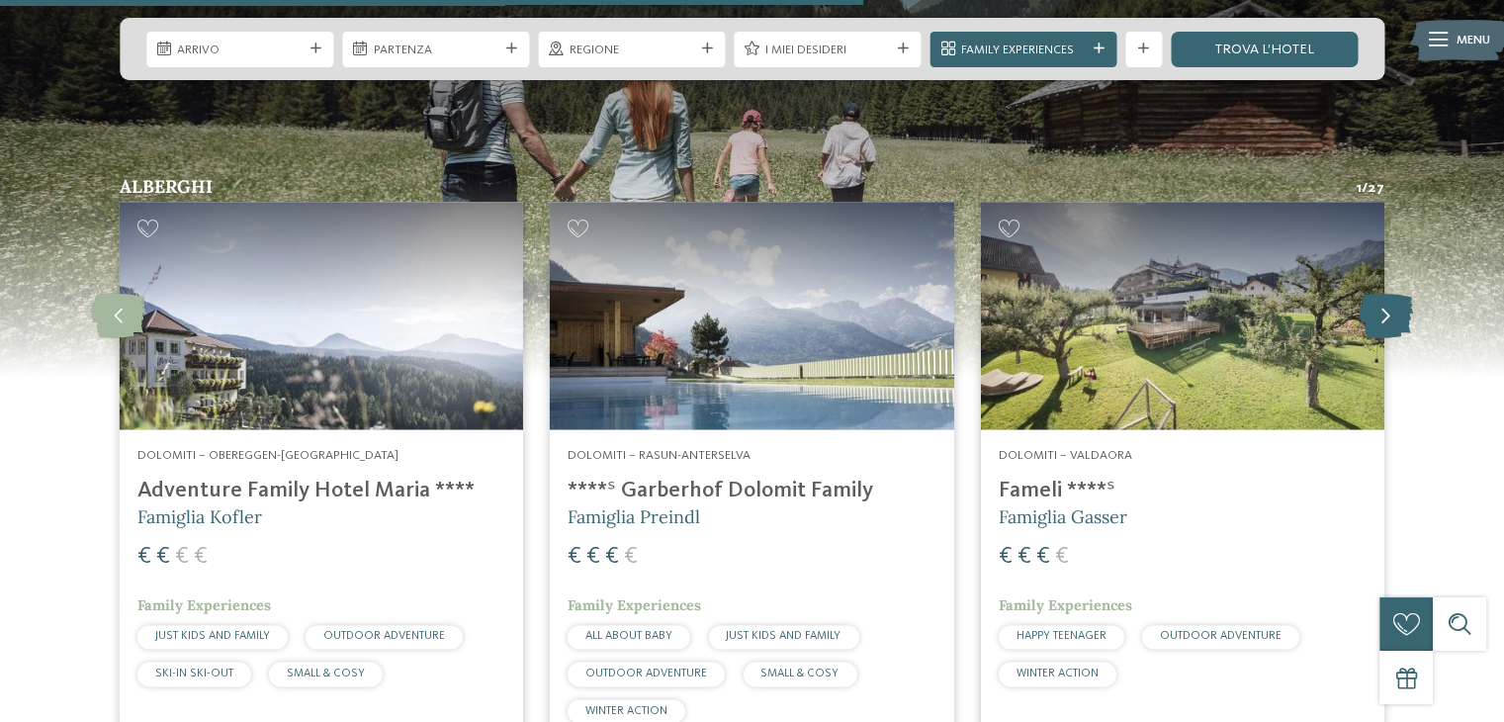
click at [1394, 298] on icon at bounding box center [1386, 316] width 54 height 45
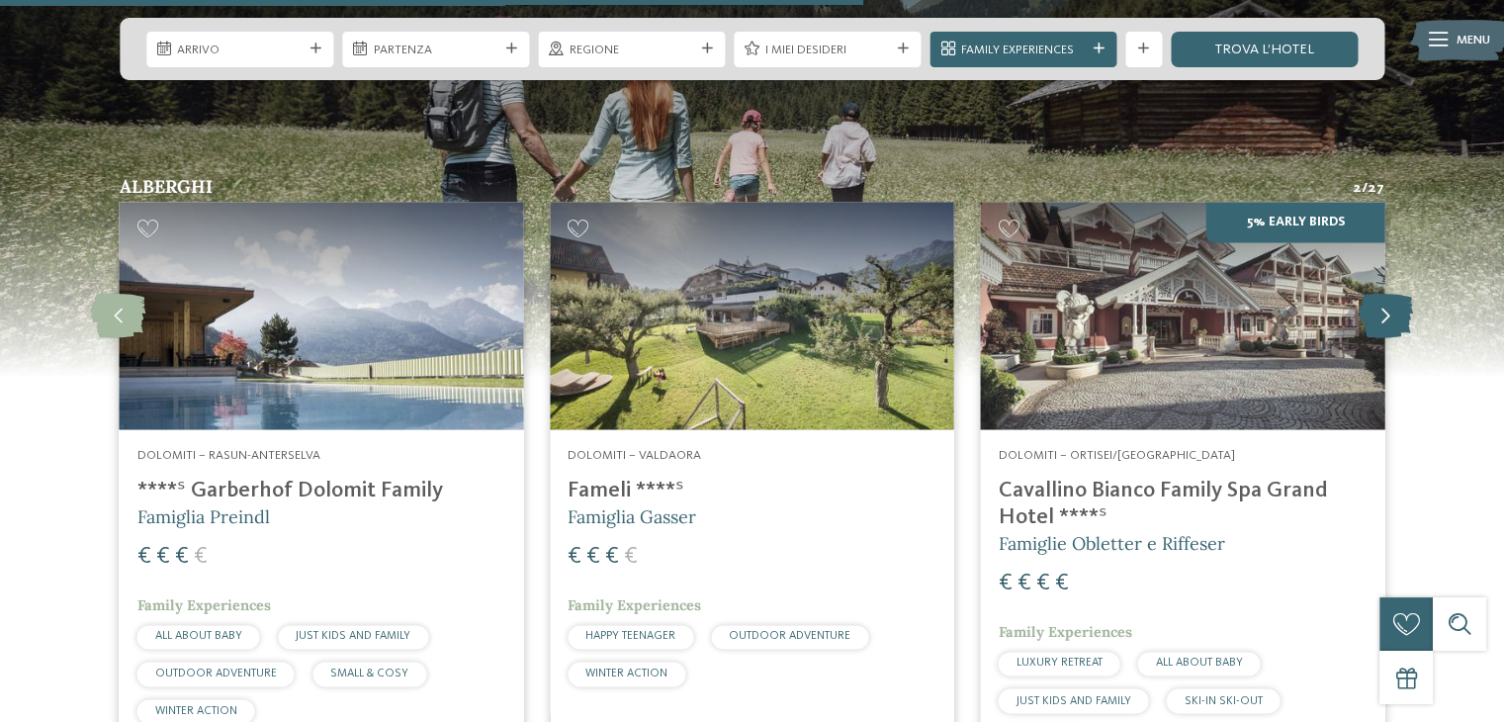
click at [1394, 298] on icon at bounding box center [1386, 316] width 54 height 45
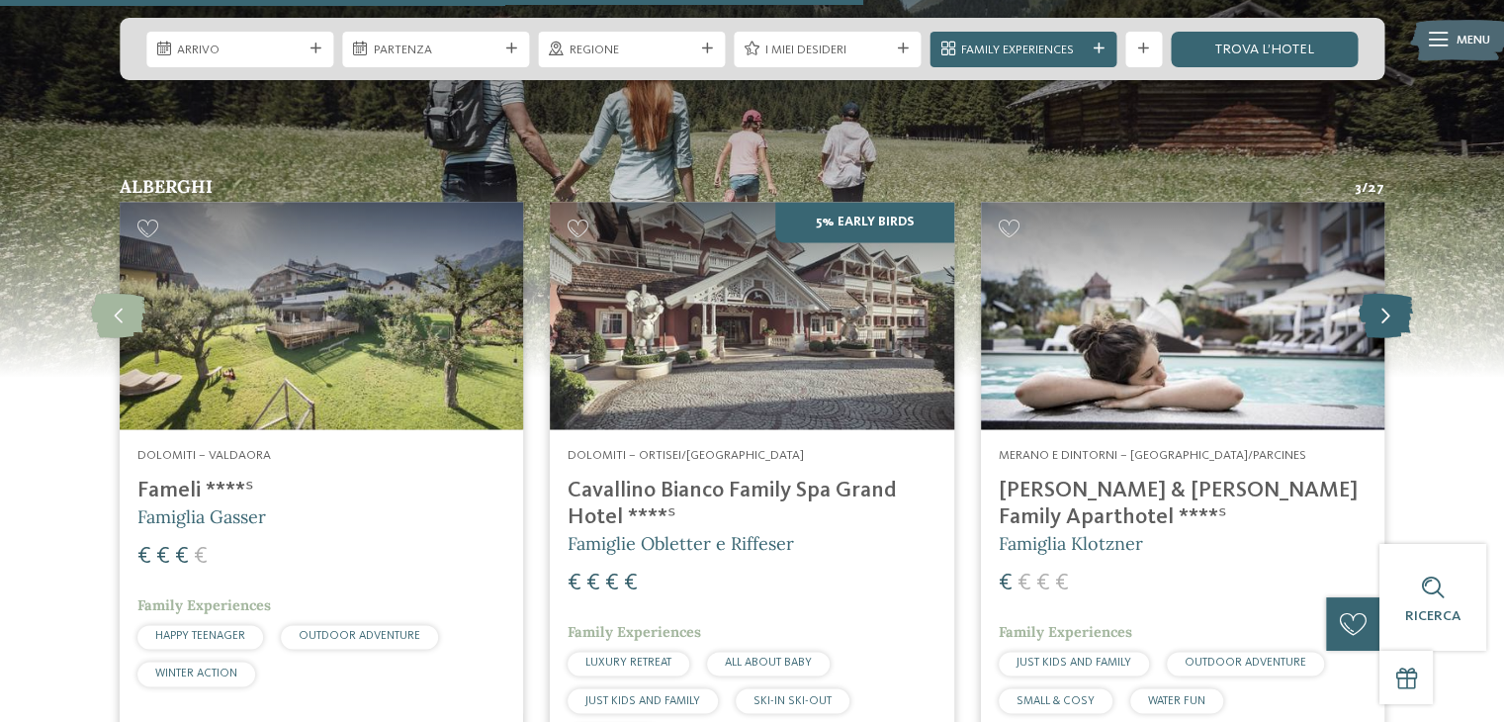
click at [1394, 298] on icon at bounding box center [1386, 316] width 54 height 45
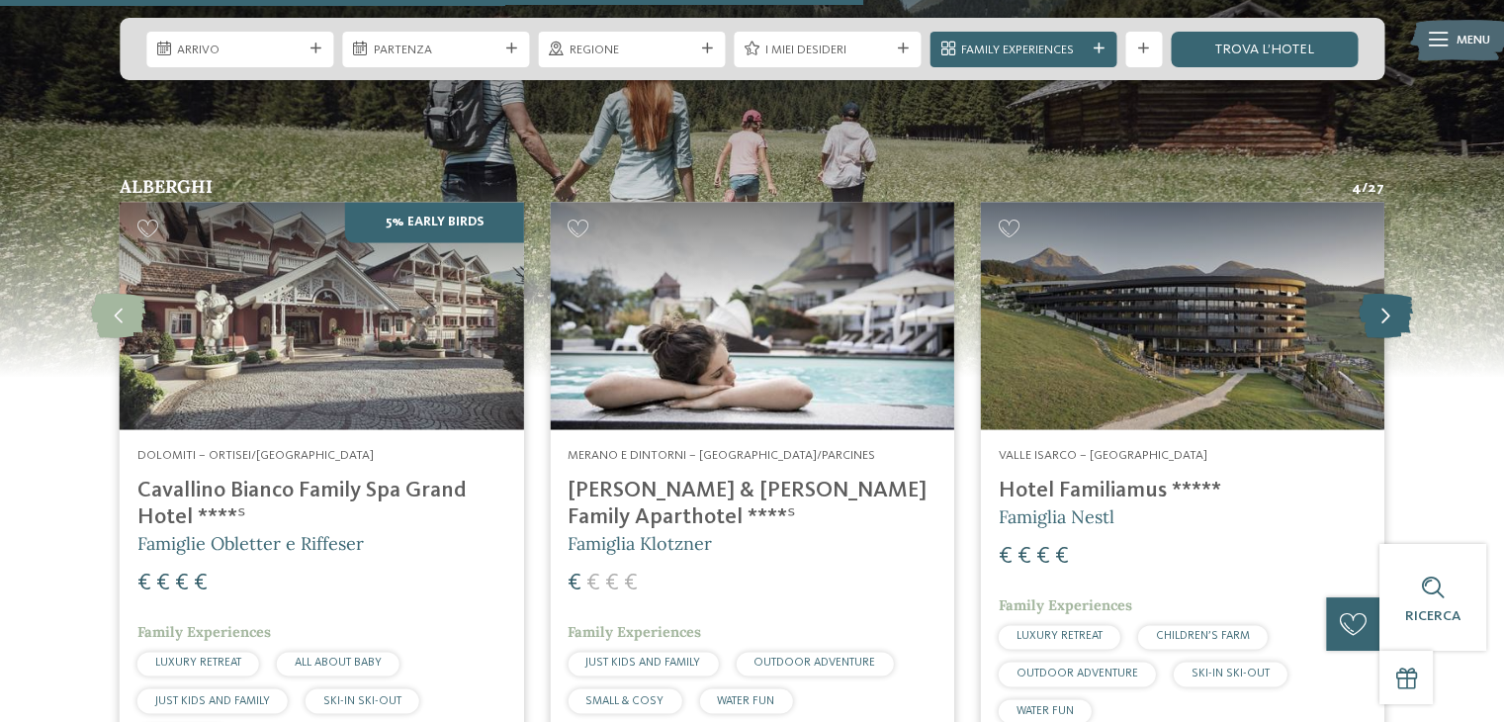
click at [1394, 298] on icon at bounding box center [1386, 316] width 54 height 45
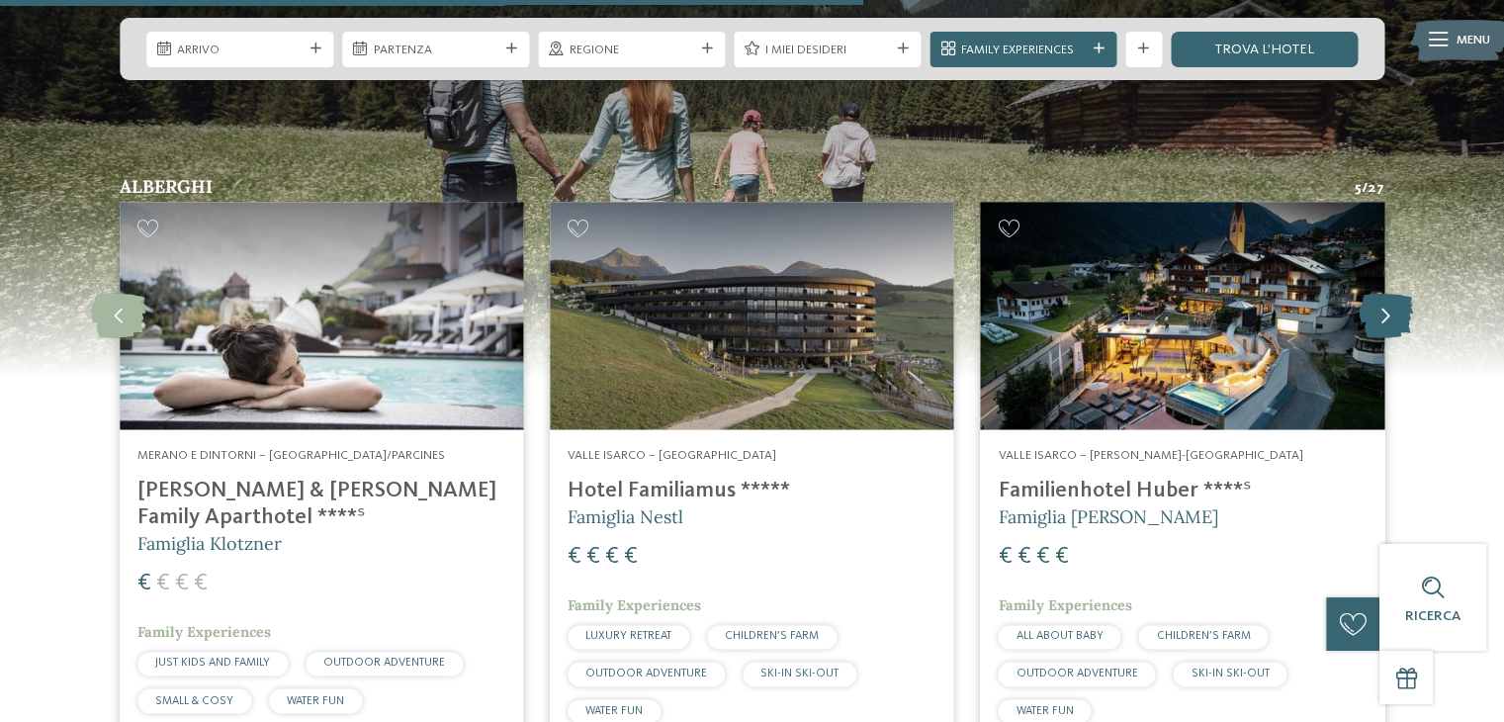
click at [1394, 298] on icon at bounding box center [1386, 316] width 54 height 45
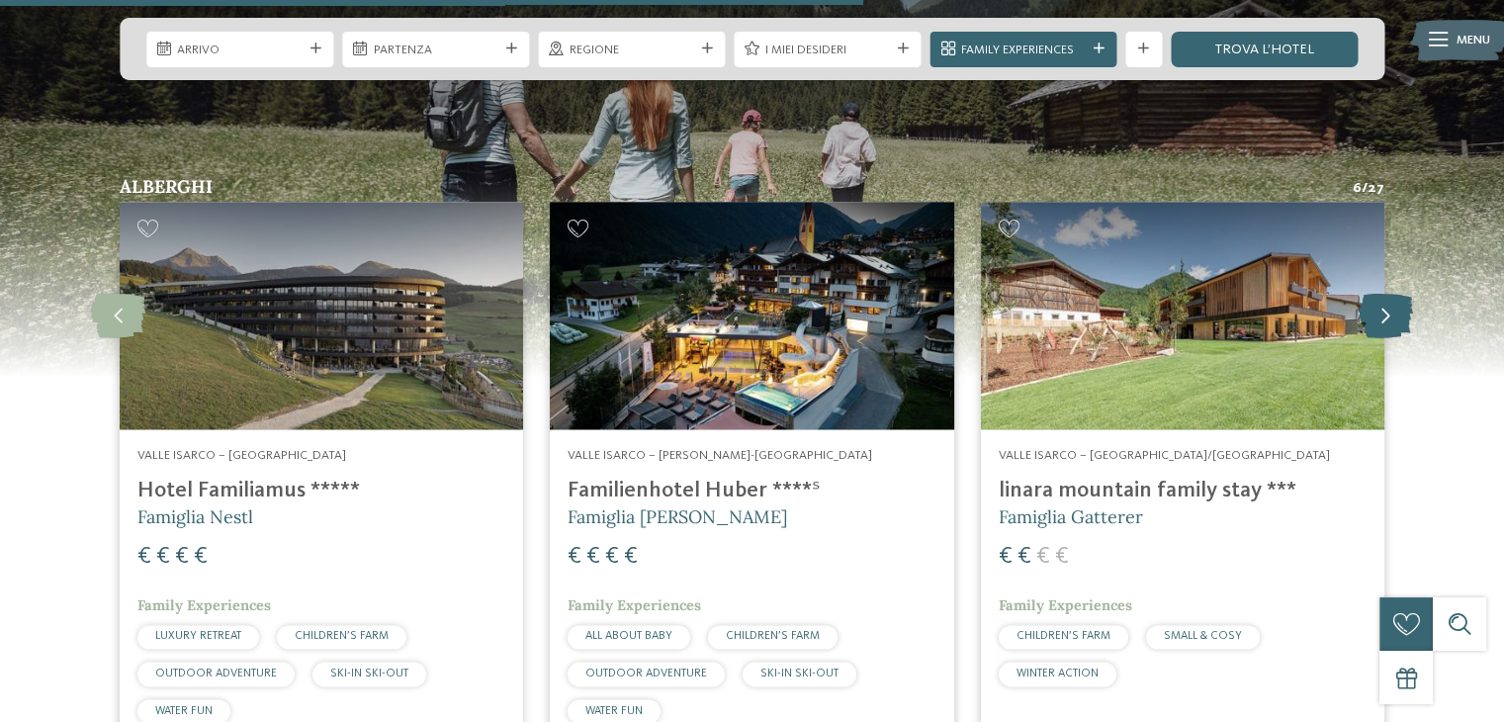
click at [1394, 298] on icon at bounding box center [1386, 316] width 54 height 45
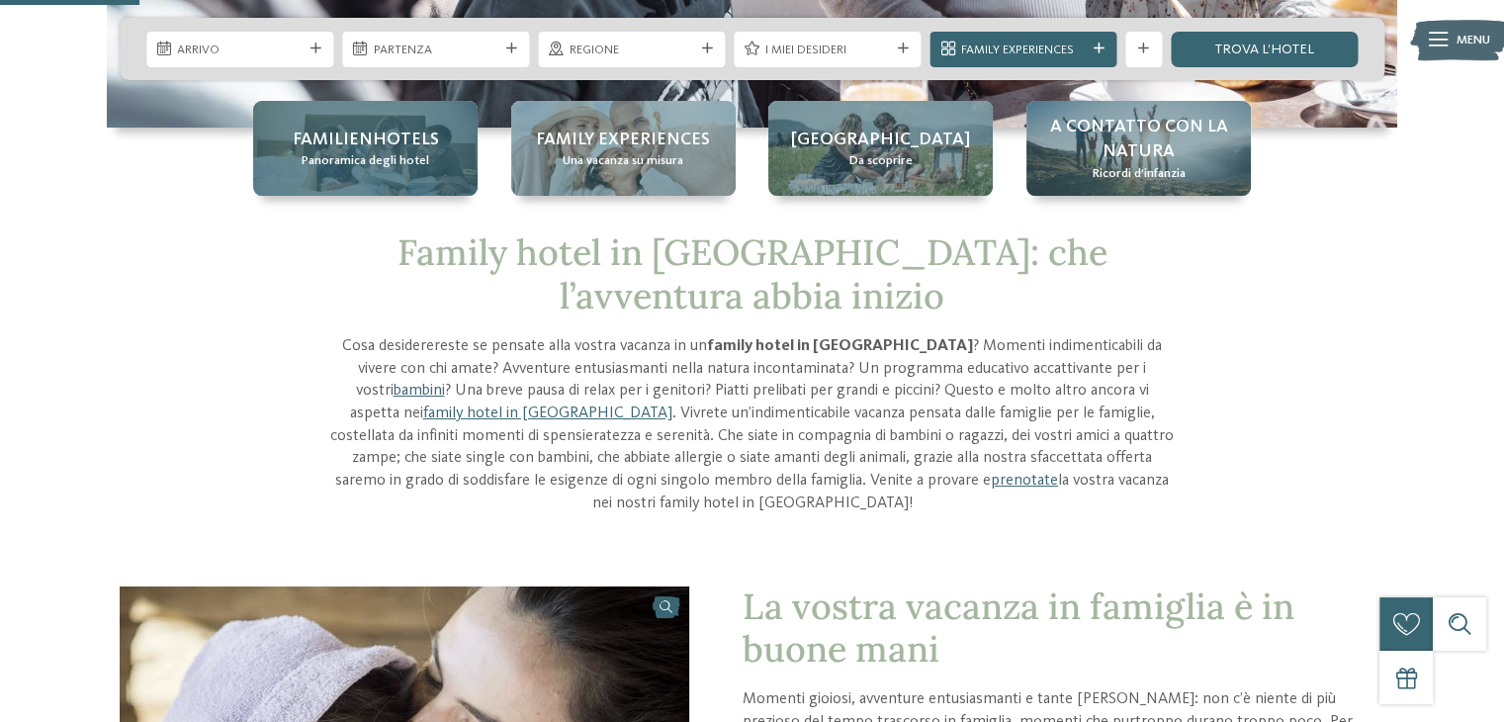
scroll to position [0, 0]
